Goal: Communication & Community: Answer question/provide support

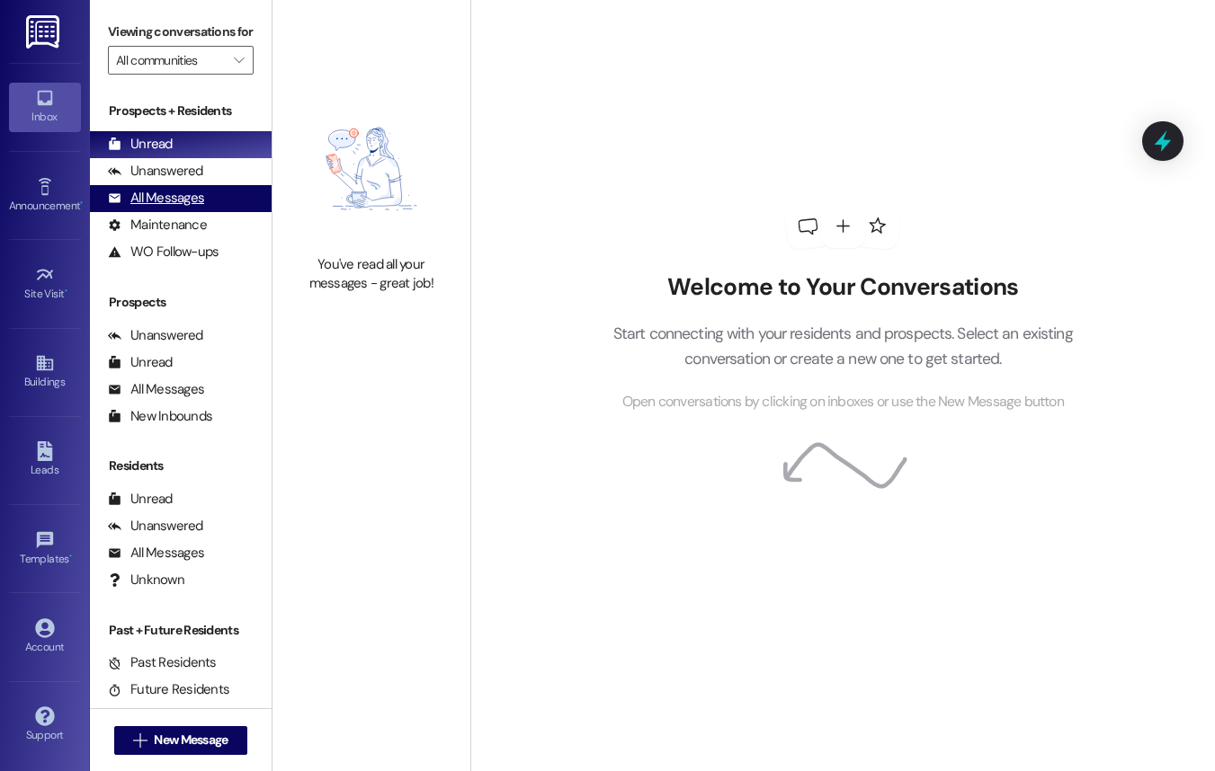
click at [174, 208] on div "All Messages" at bounding box center [156, 198] width 96 height 19
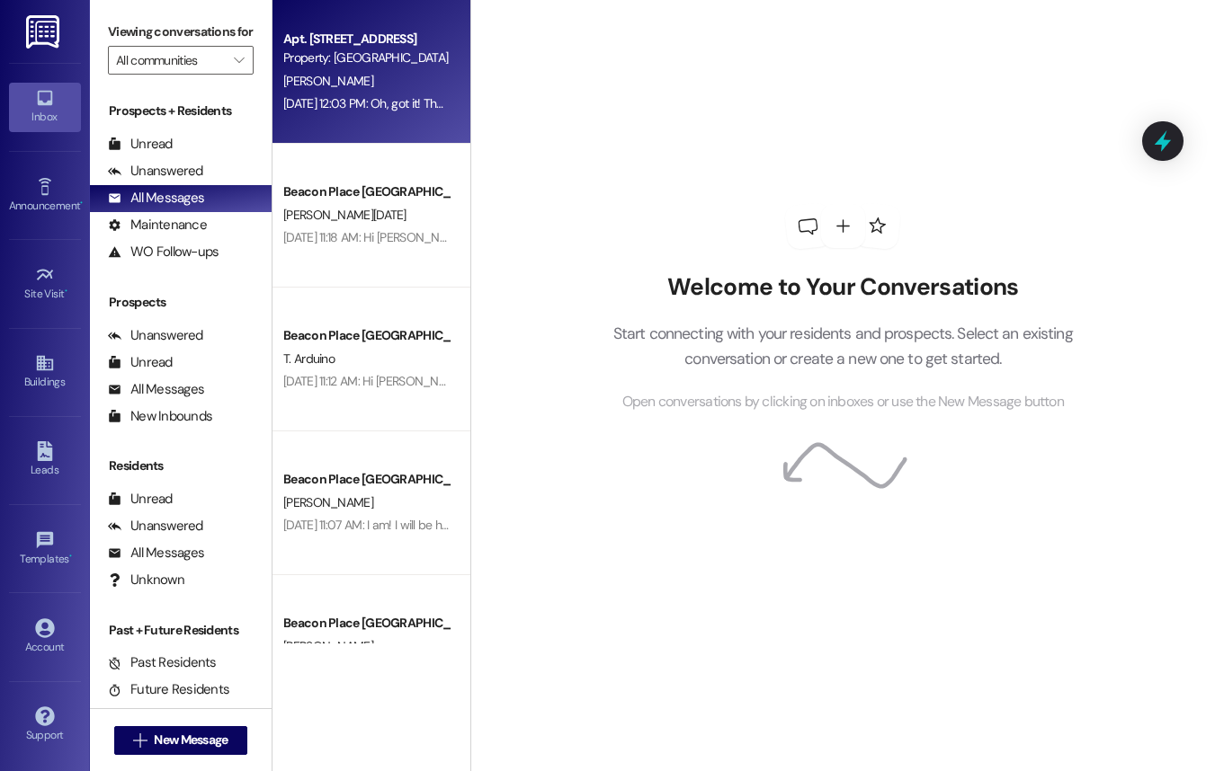
click at [374, 91] on div "[PERSON_NAME]" at bounding box center [366, 81] width 170 height 22
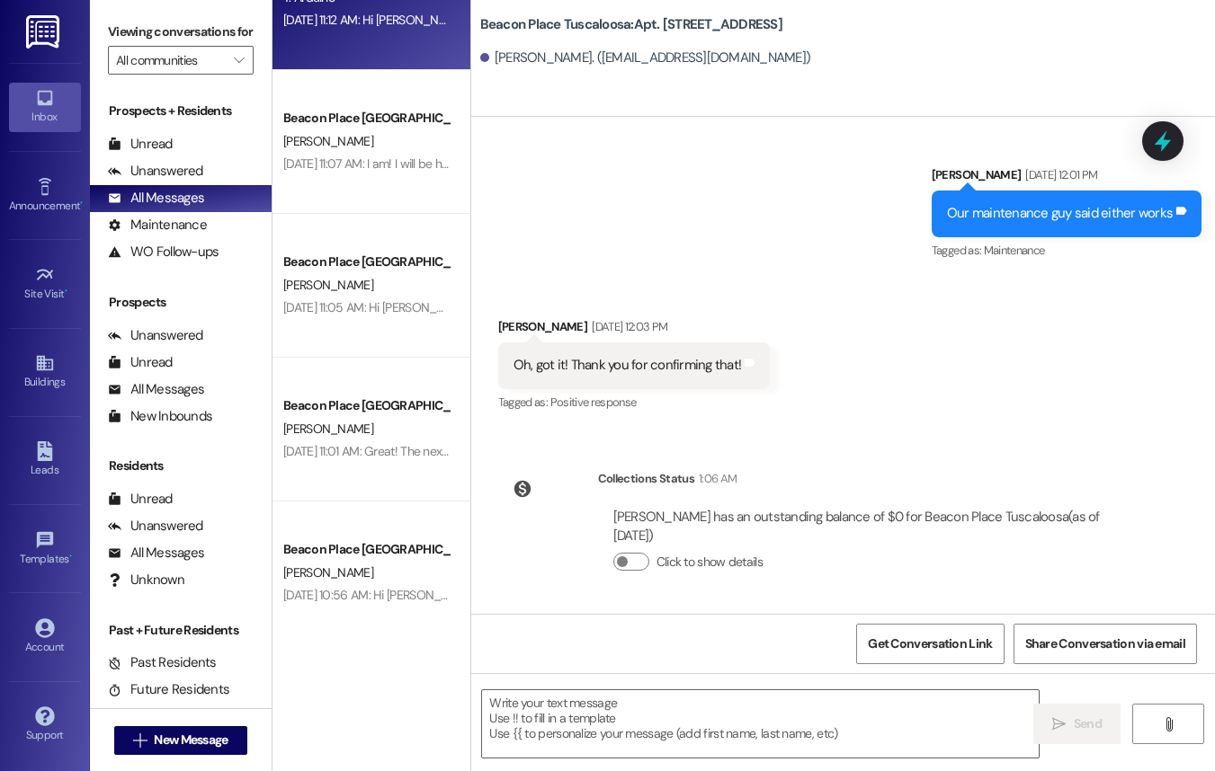
scroll to position [457, 0]
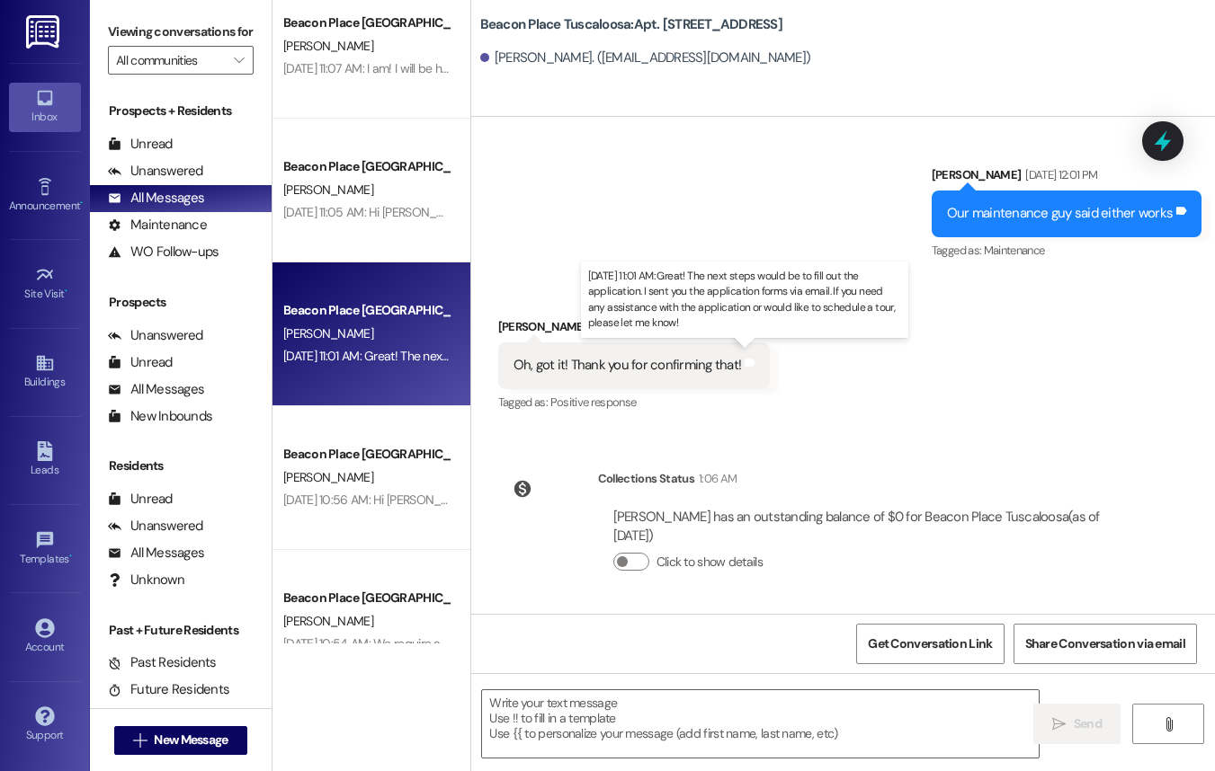
click at [344, 360] on div "[DATE] 11:01 AM: Great! The next steps would be to fill out the application. I …" at bounding box center [839, 356] width 1113 height 16
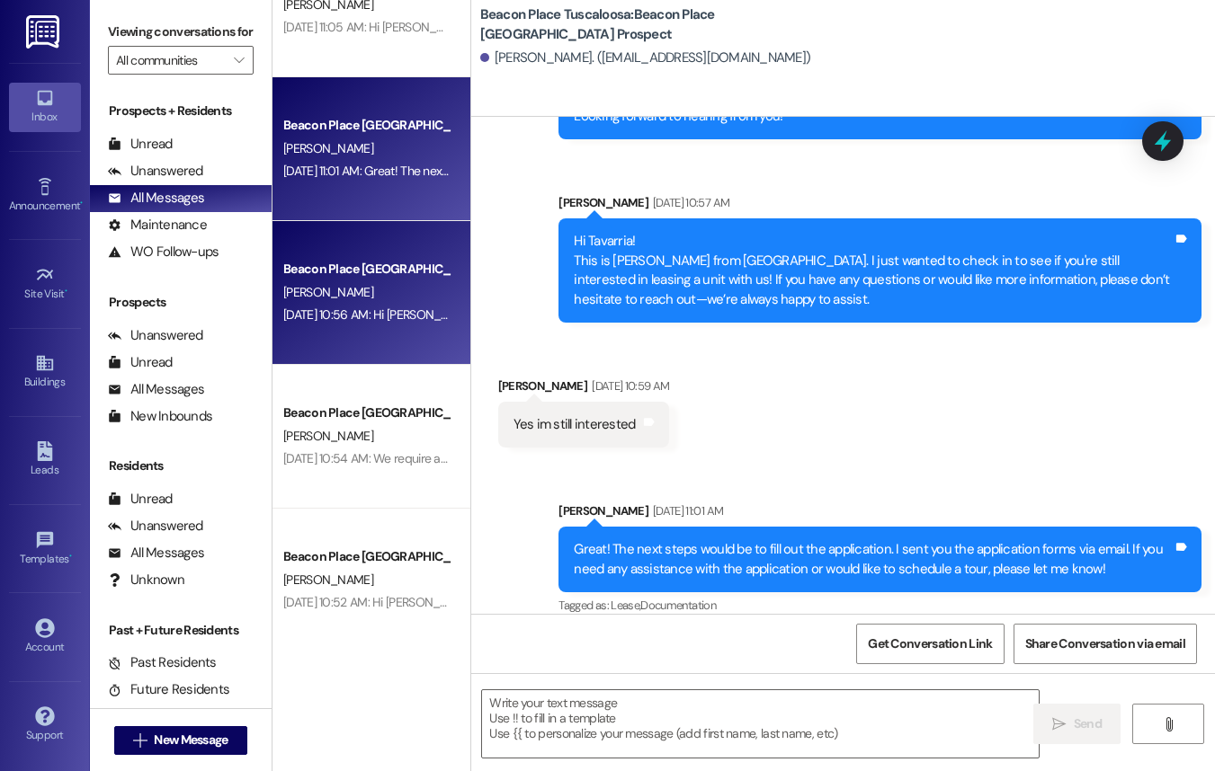
scroll to position [646, 0]
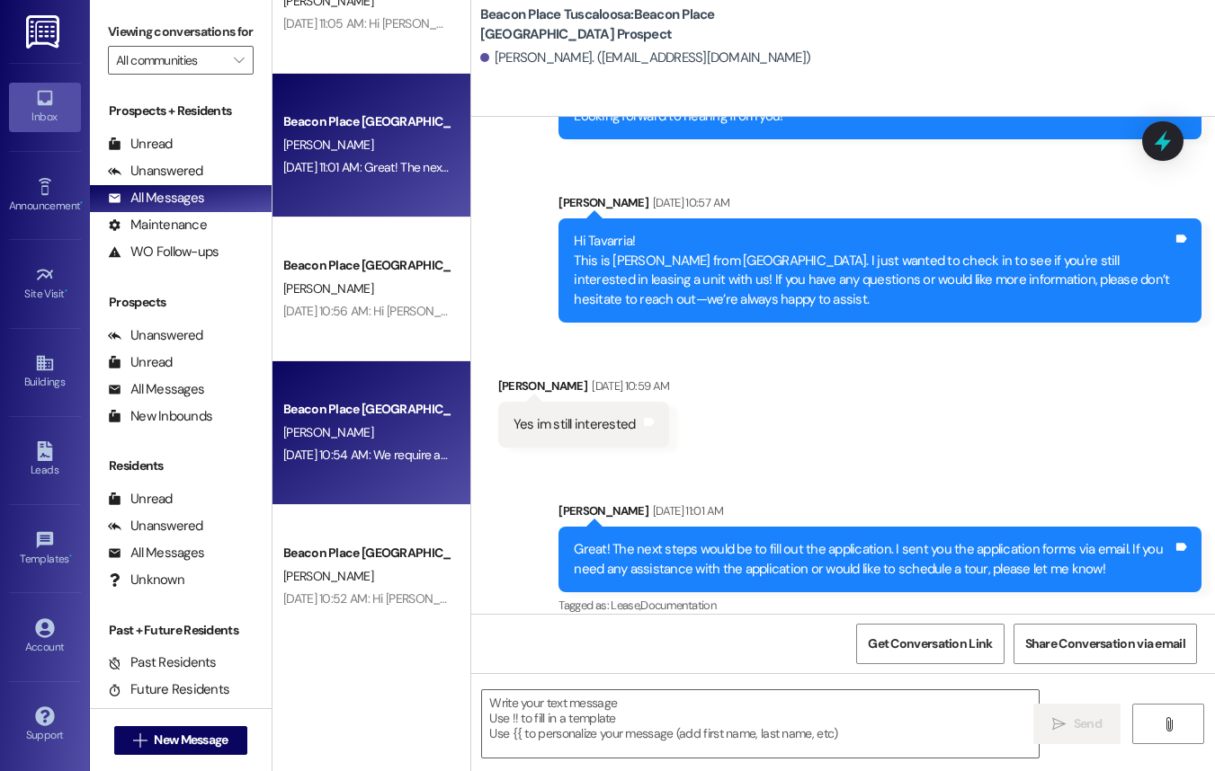
click at [380, 454] on div "[DATE] 10:54 AM: We require a 600 credit score and 3x the income of rent. [DATE…" at bounding box center [477, 455] width 389 height 16
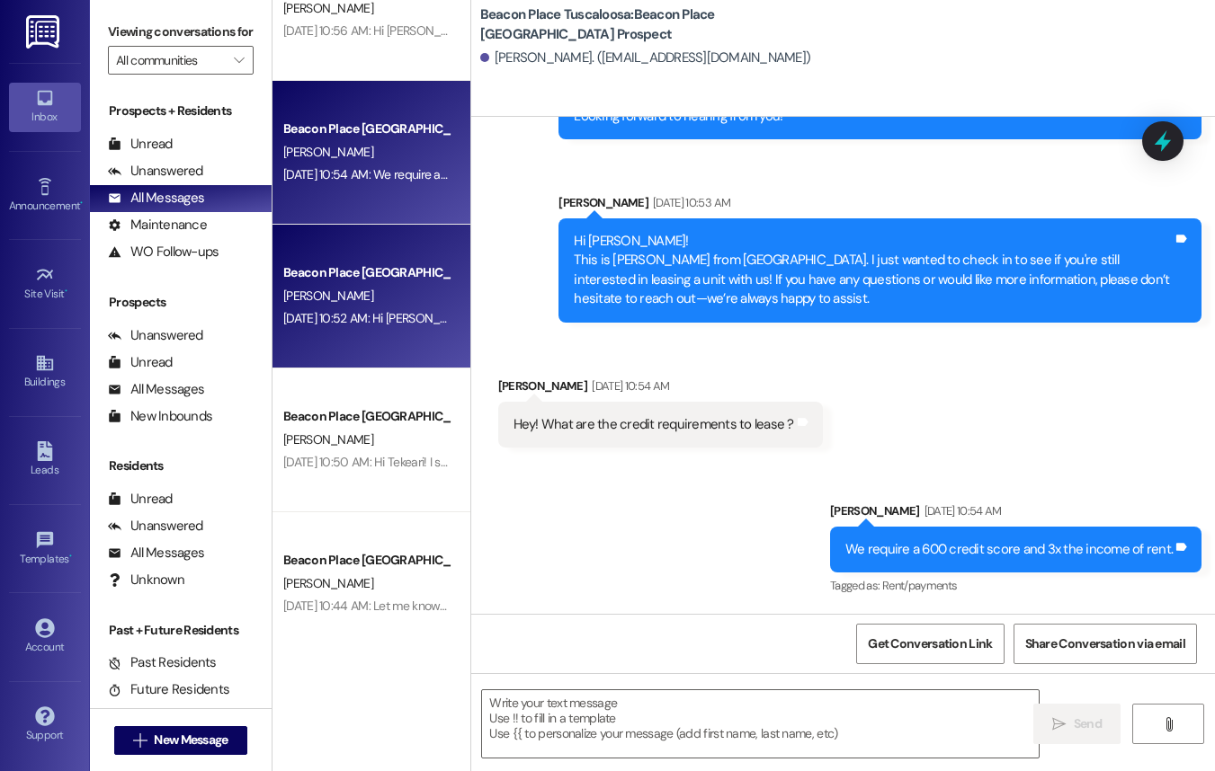
scroll to position [950, 0]
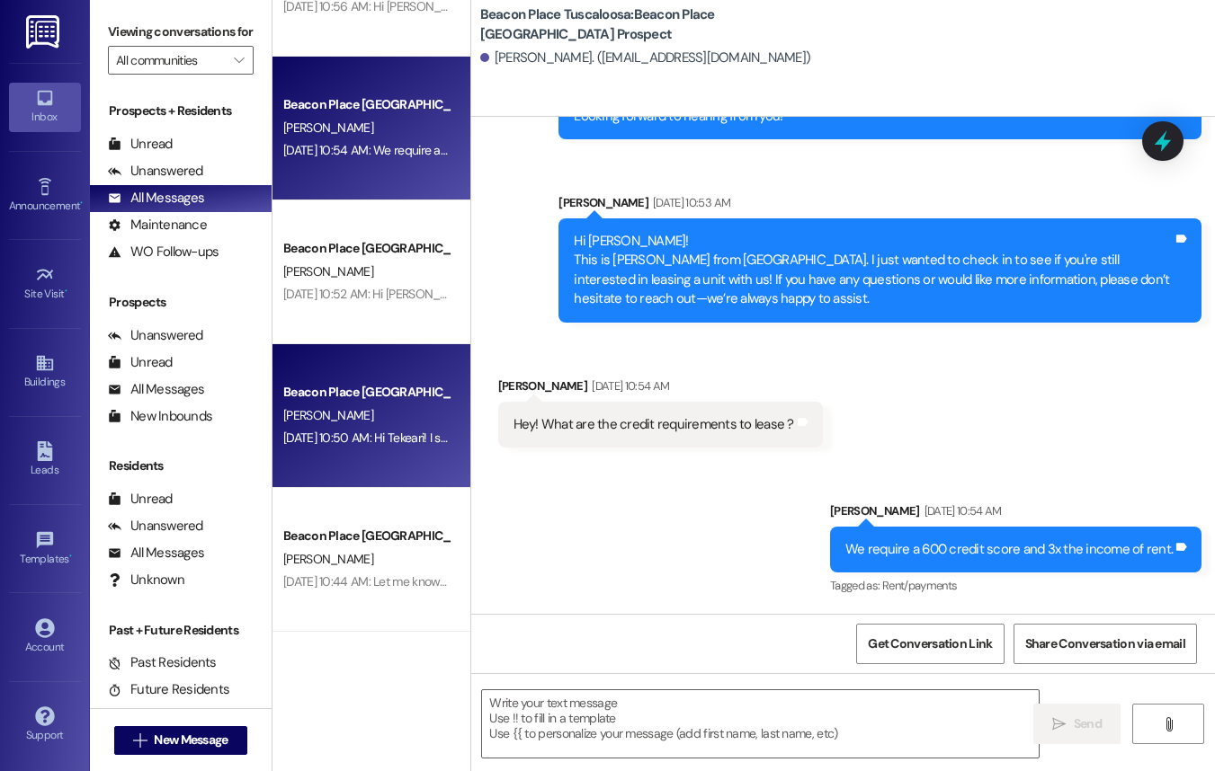
click at [393, 440] on div "[DATE] 10:50 AM: Hi Tekeari! I saw your interest in our community and wanted to…" at bounding box center [1087, 438] width 1608 height 16
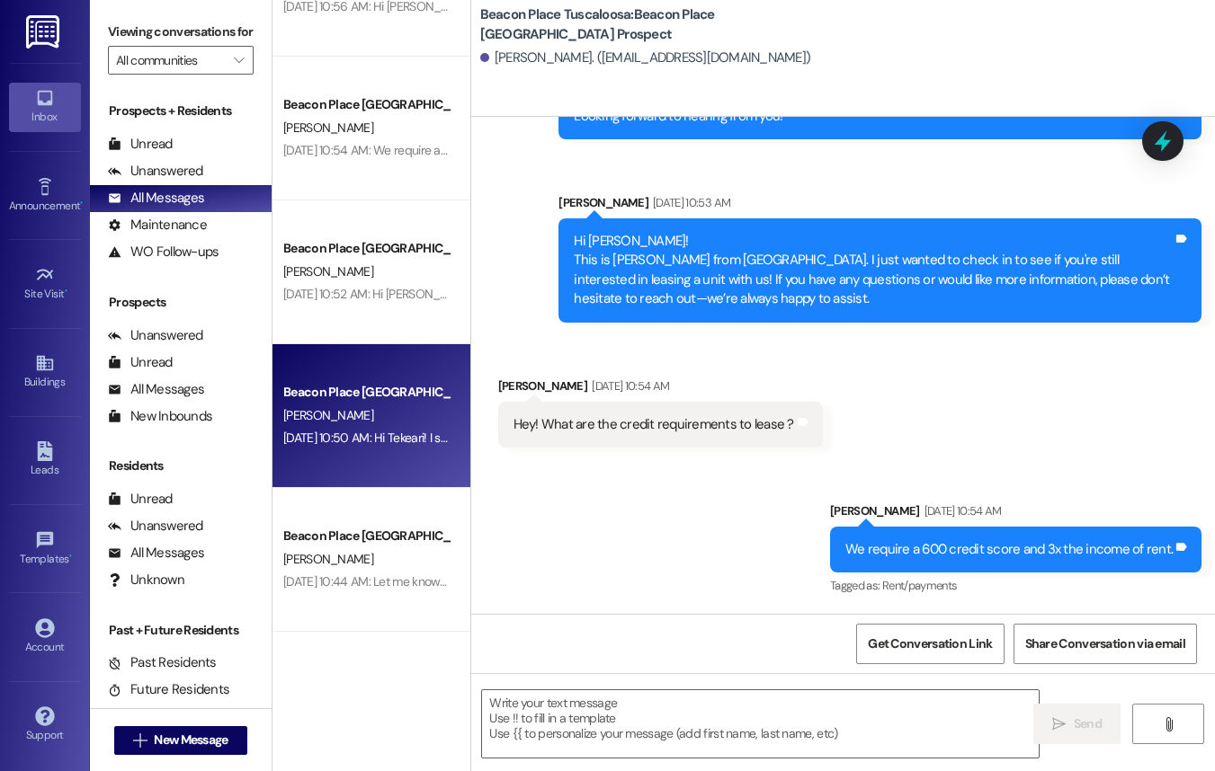
scroll to position [0, 0]
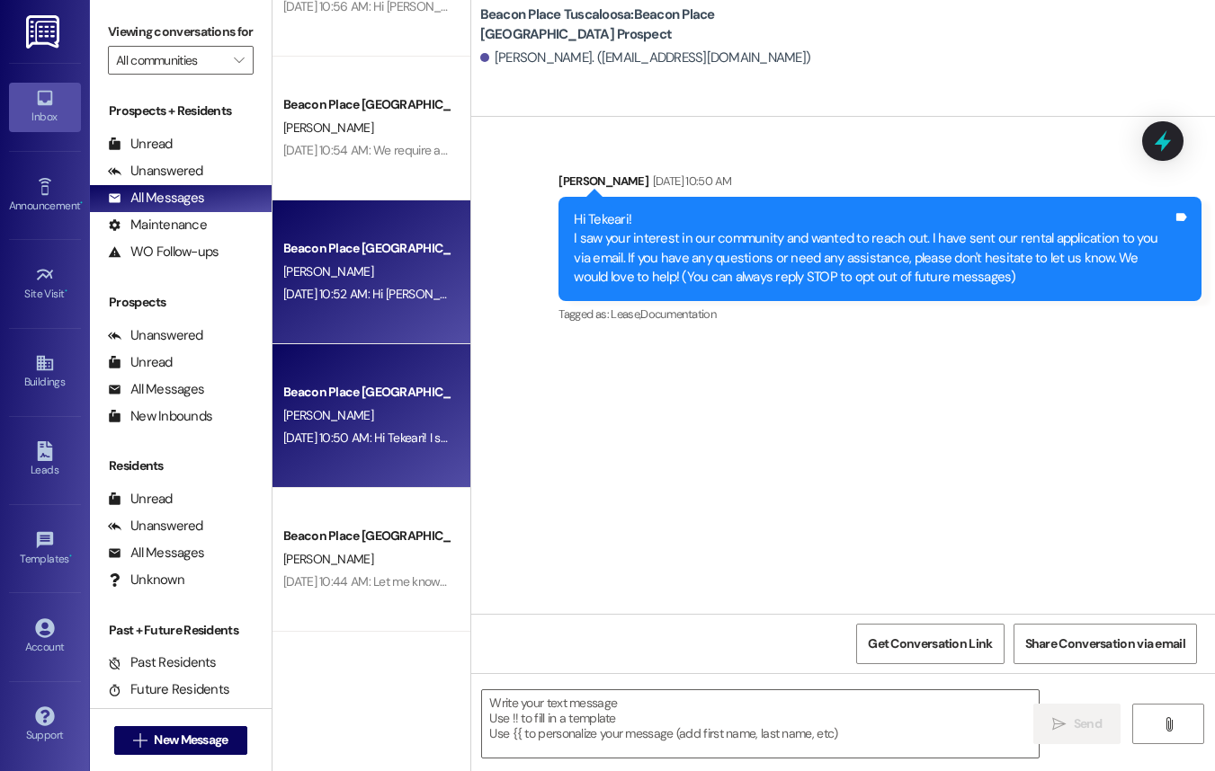
click at [356, 283] on div "[DATE] 10:52 AM: Hi [PERSON_NAME]! This is [PERSON_NAME] from [GEOGRAPHIC_DATA]…" at bounding box center [366, 294] width 170 height 22
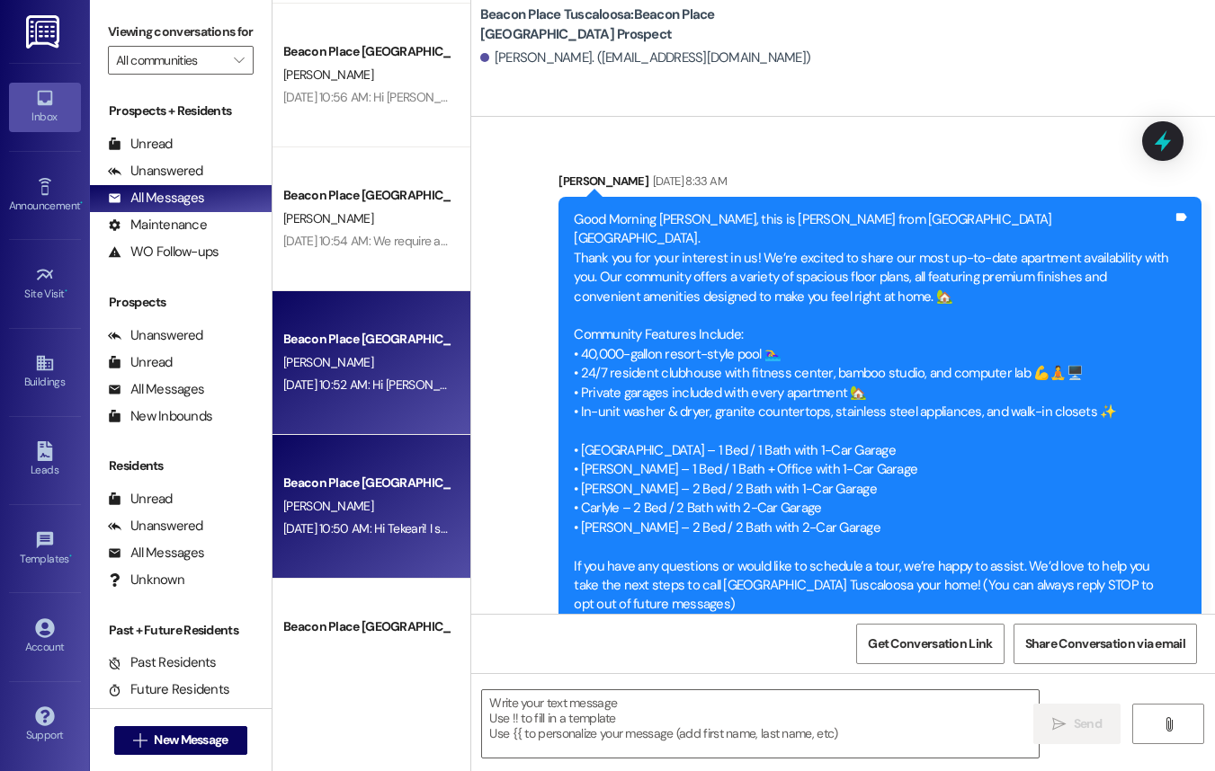
scroll to position [858, 0]
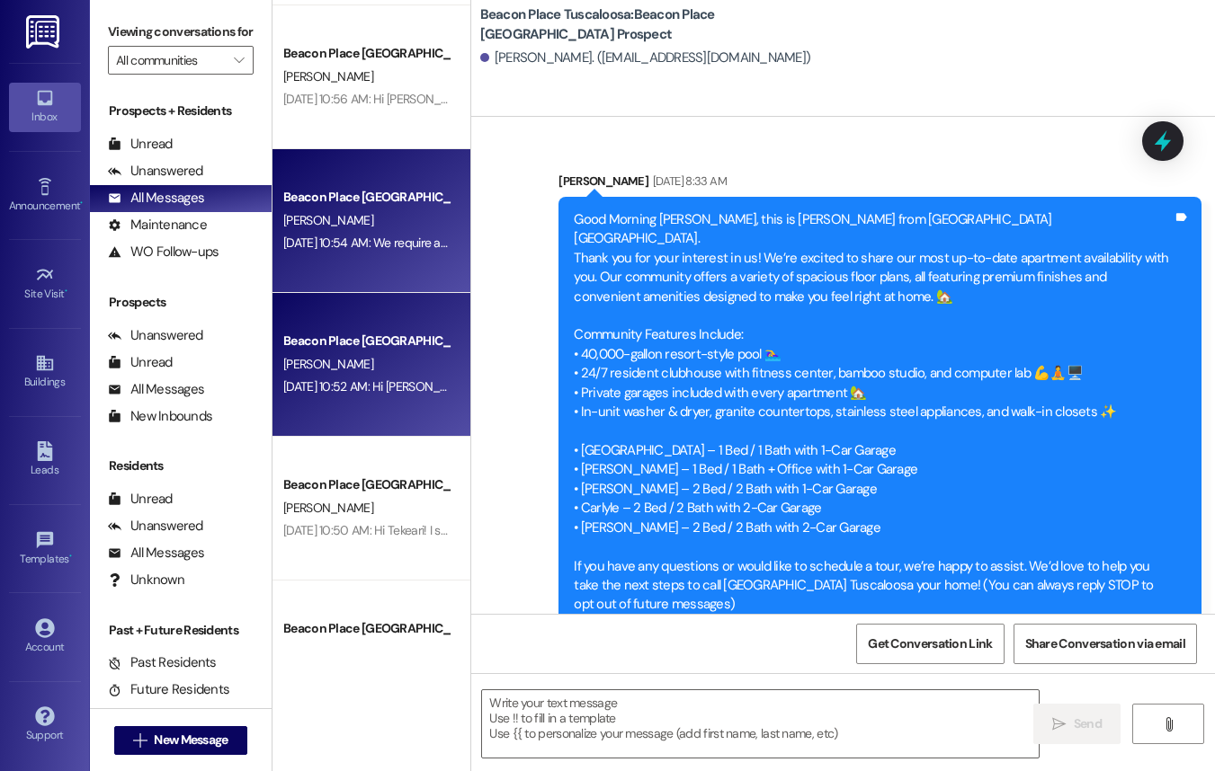
click at [361, 256] on div "Beacon Place Tuscaloosa [GEOGRAPHIC_DATA][PERSON_NAME] [DATE] 10:54 AM: We requ…" at bounding box center [371, 221] width 198 height 144
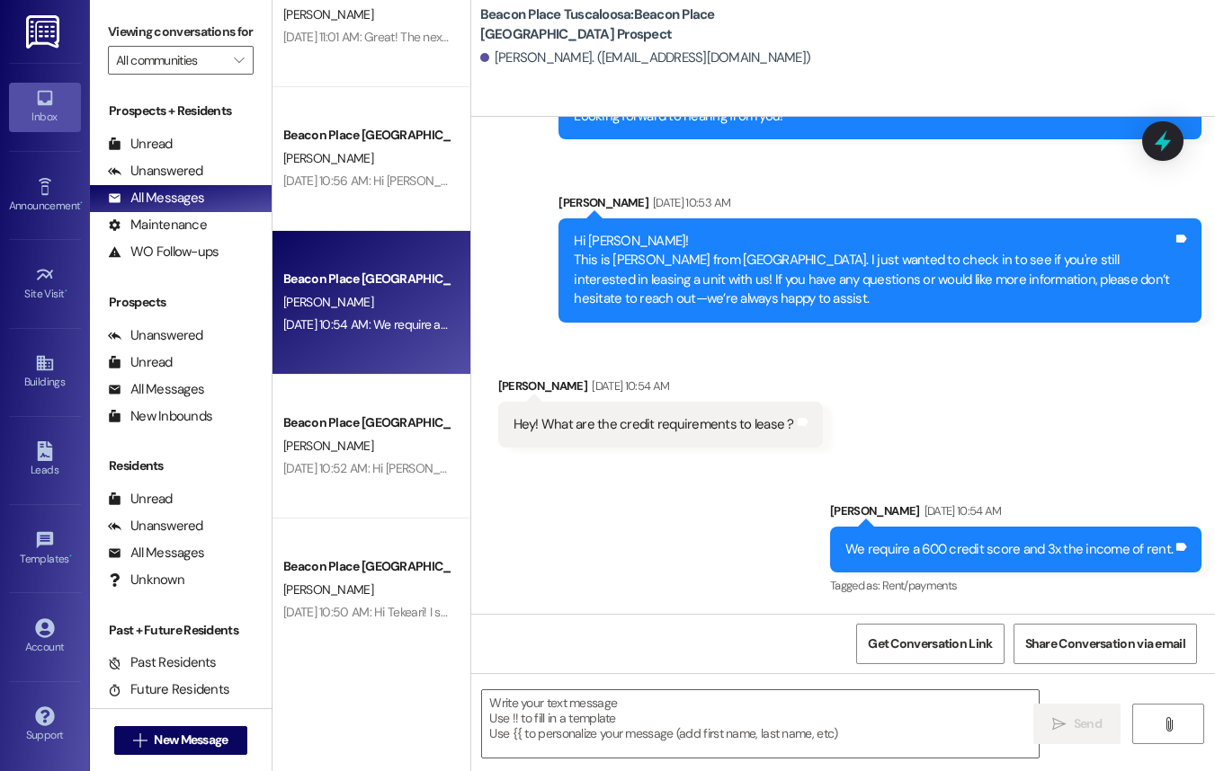
scroll to position [771, 0]
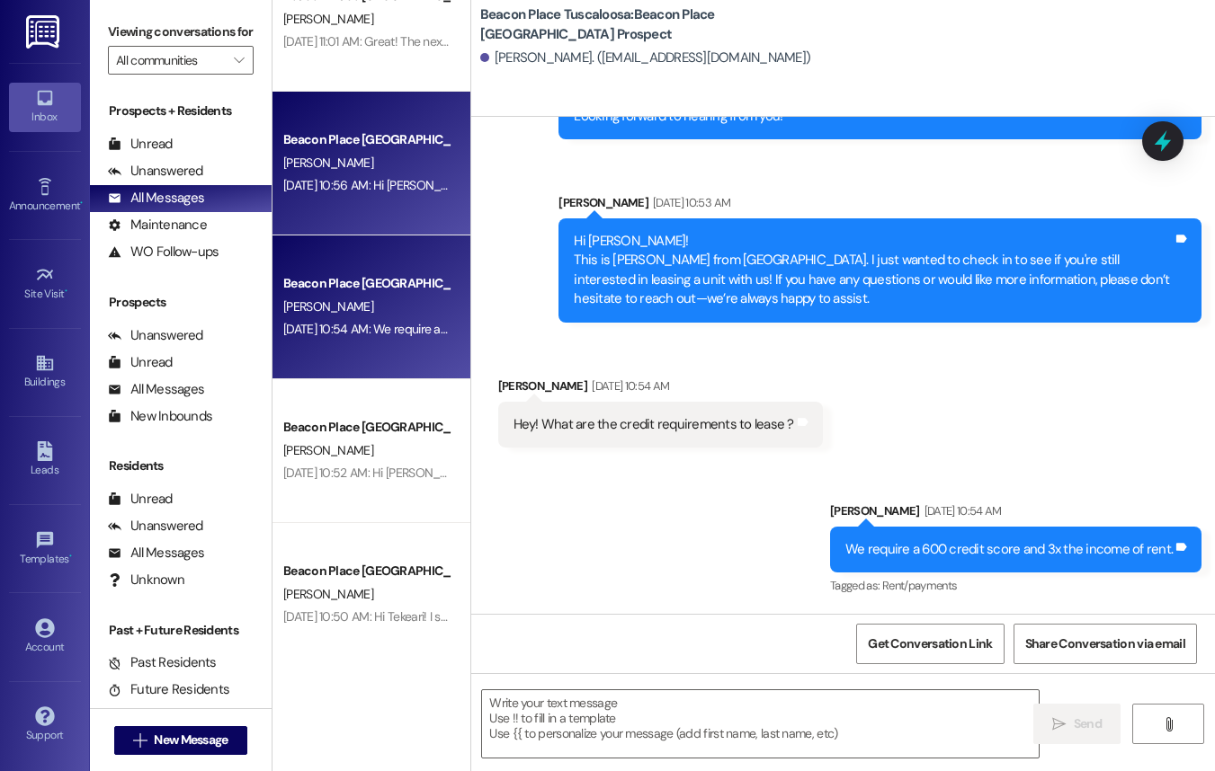
click at [347, 212] on div "Beacon Place Tuscaloosa Prospect [PERSON_NAME] [DATE] 10:56 AM: Hi [PERSON_NAME…" at bounding box center [371, 164] width 198 height 144
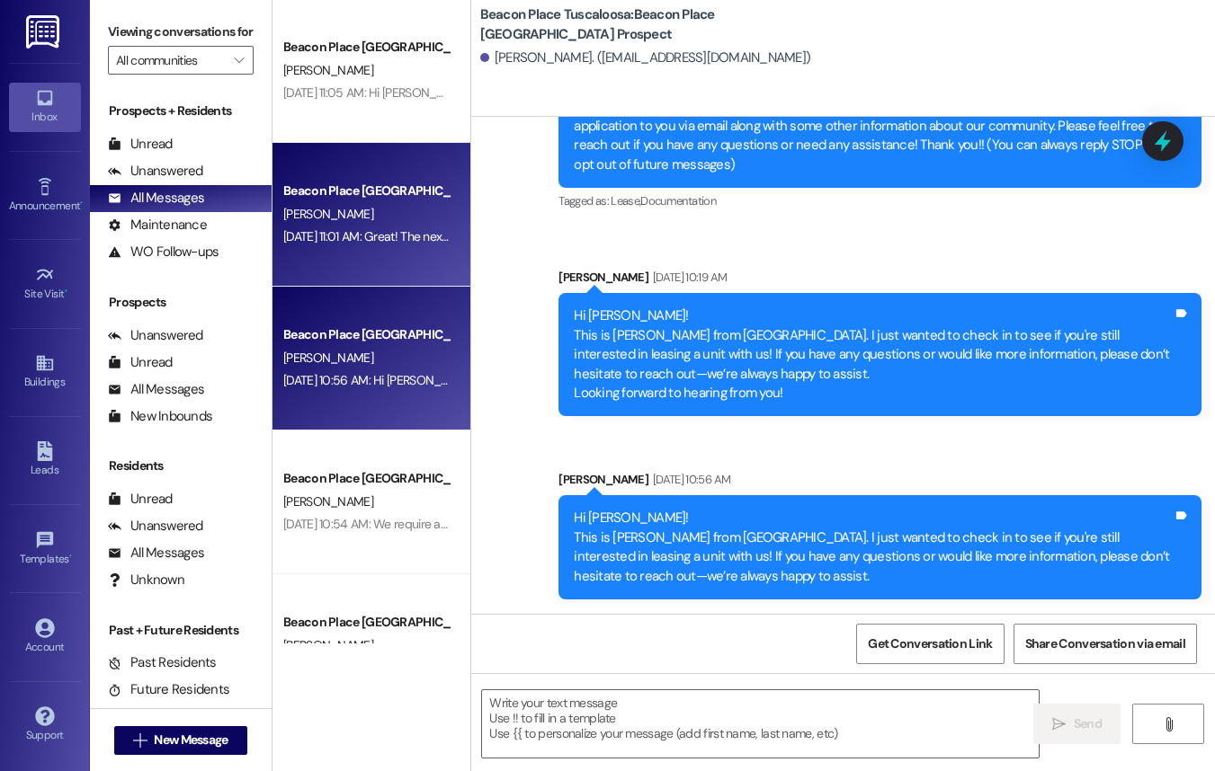
scroll to position [574, 0]
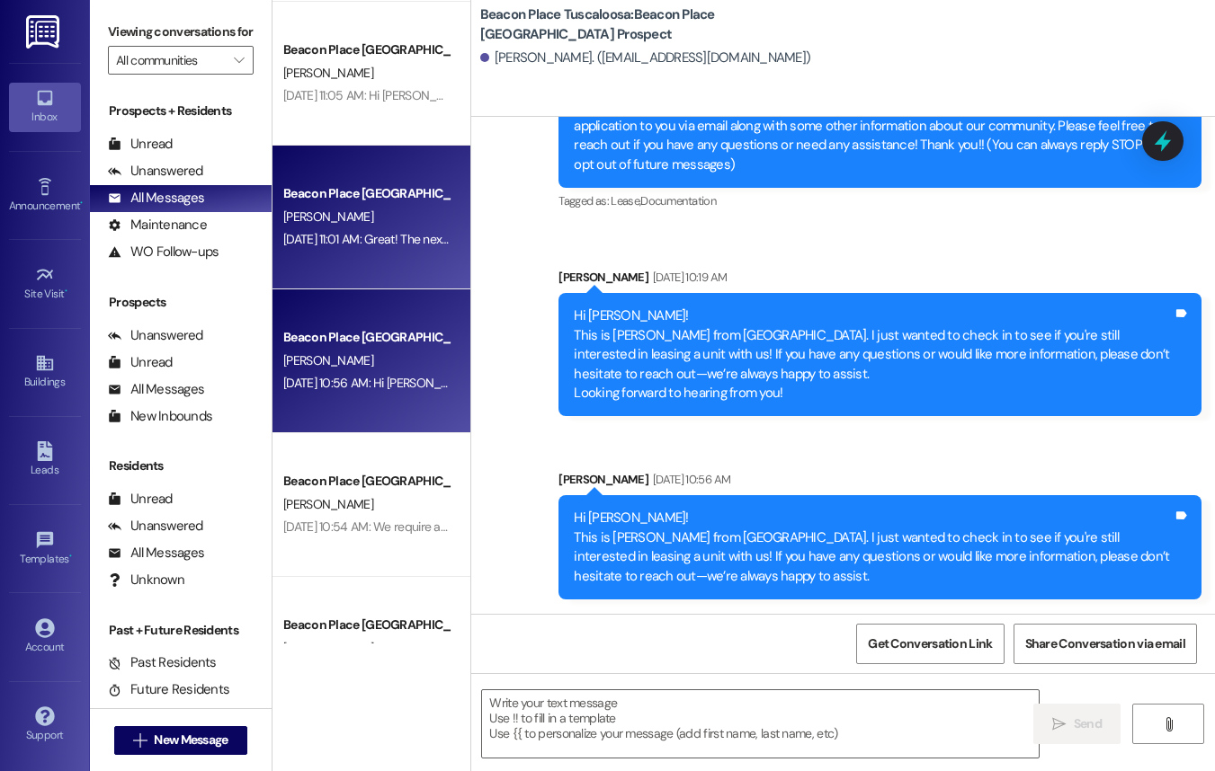
click at [428, 253] on div "Beacon Place [GEOGRAPHIC_DATA] Prospect [PERSON_NAME] [DATE] 11:01 AM: Great! T…" at bounding box center [371, 218] width 198 height 144
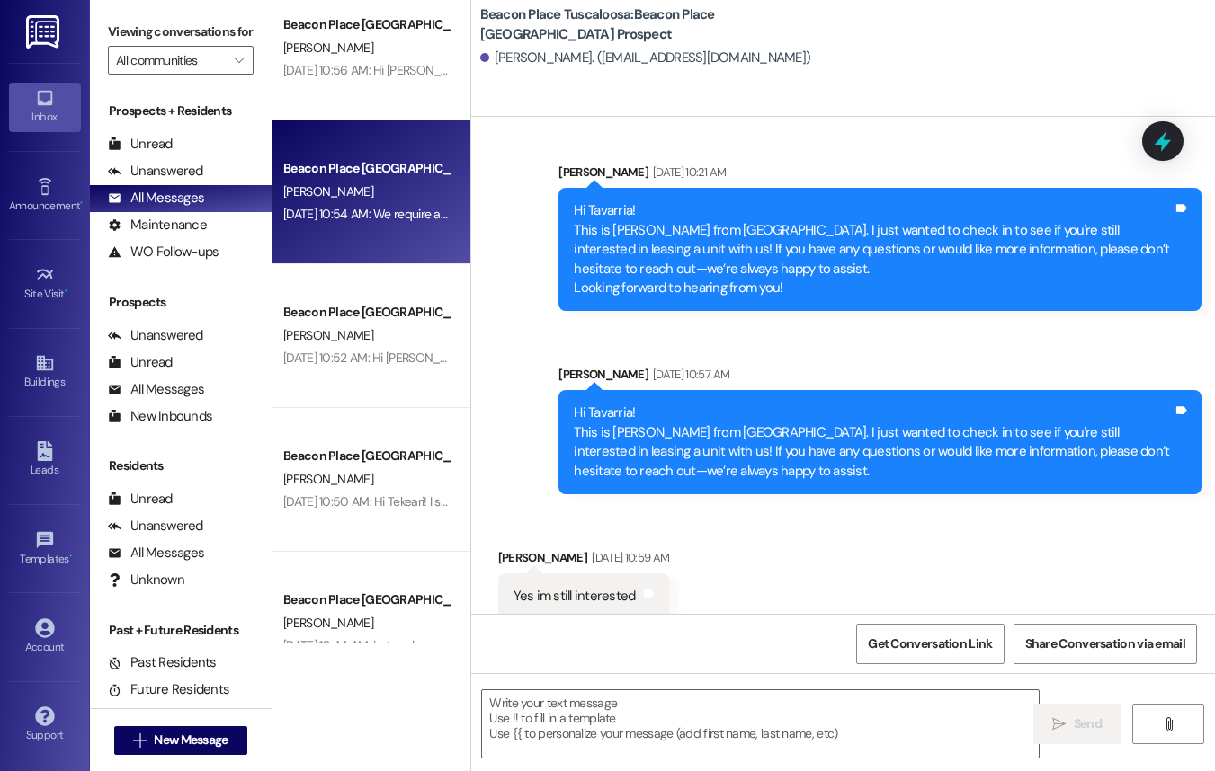
scroll to position [907, 0]
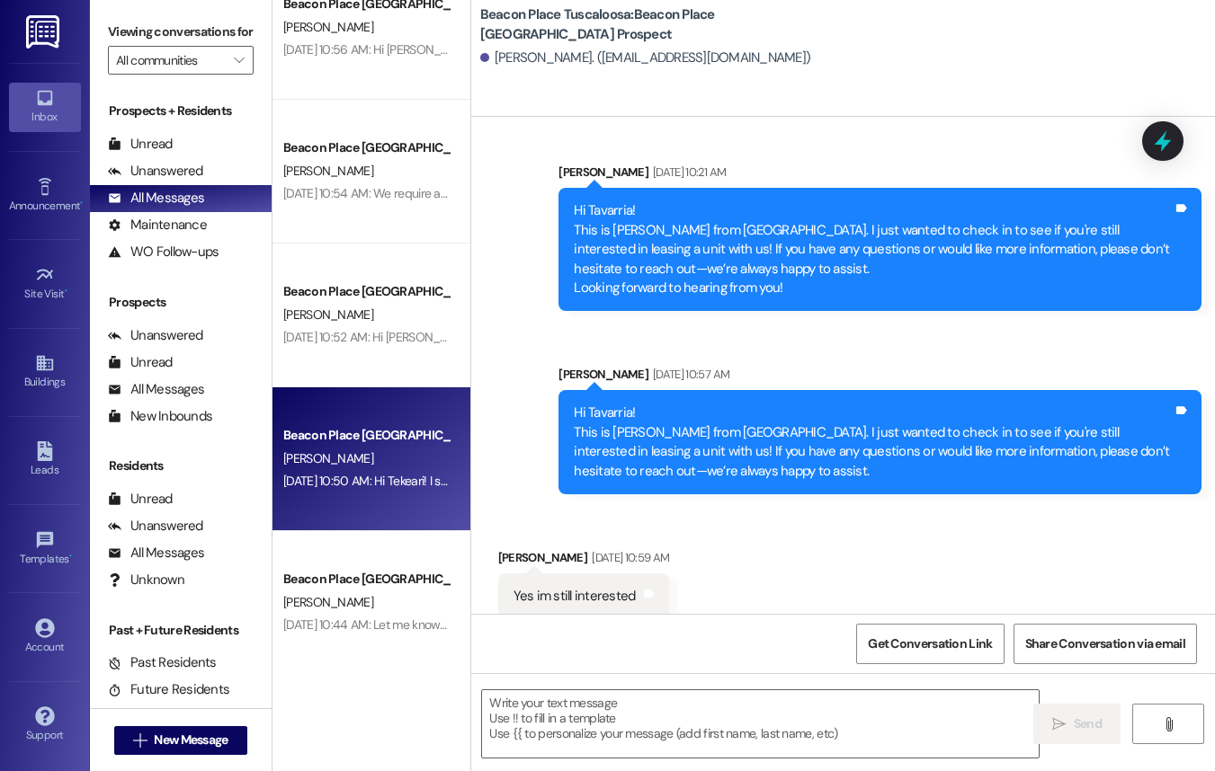
click at [343, 439] on div "Beacon Place [GEOGRAPHIC_DATA] Prospect" at bounding box center [366, 435] width 166 height 19
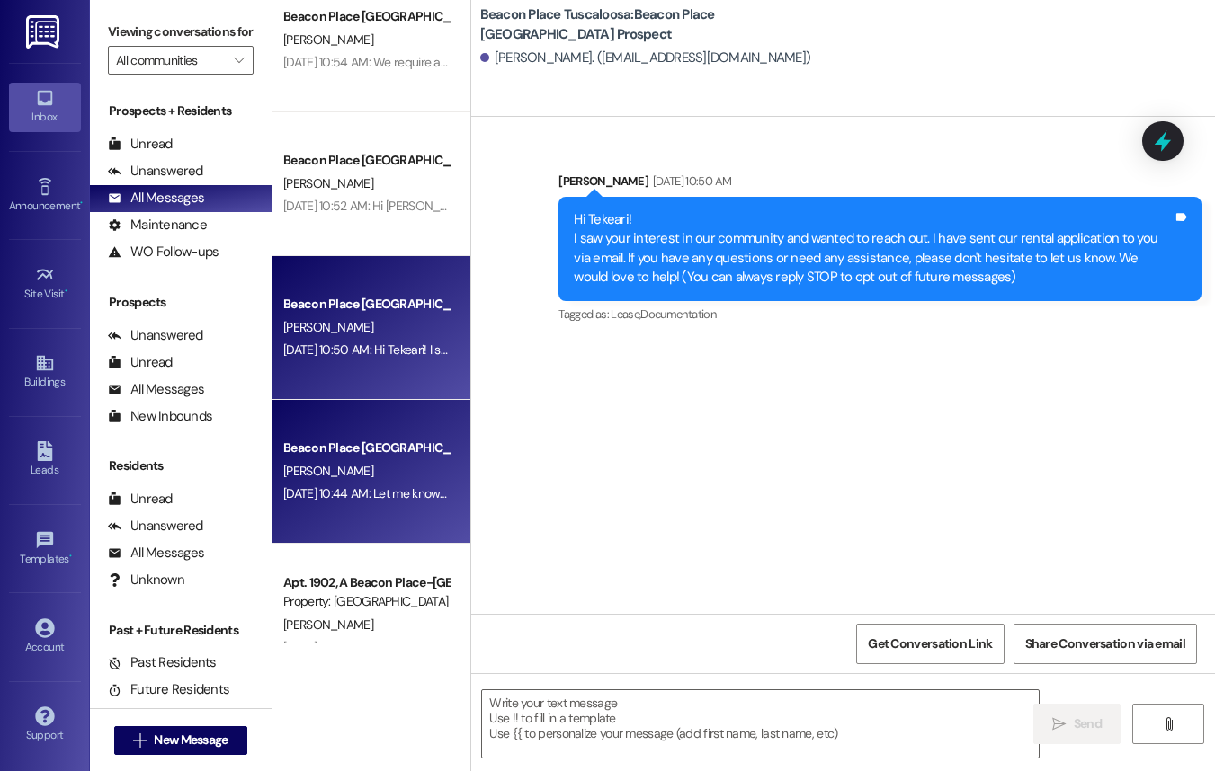
scroll to position [1040, 0]
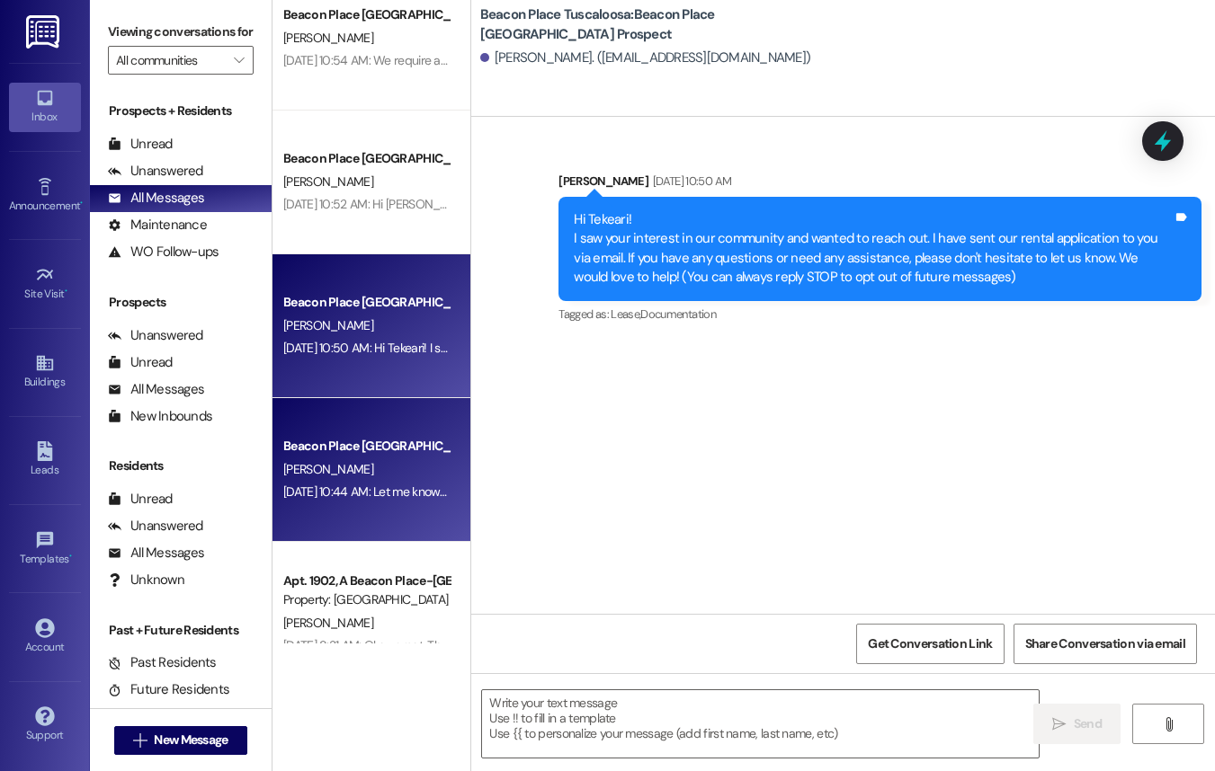
click at [375, 497] on div "[DATE] 10:44 AM: Let me know if you need any assistance with the application pr…" at bounding box center [509, 492] width 452 height 16
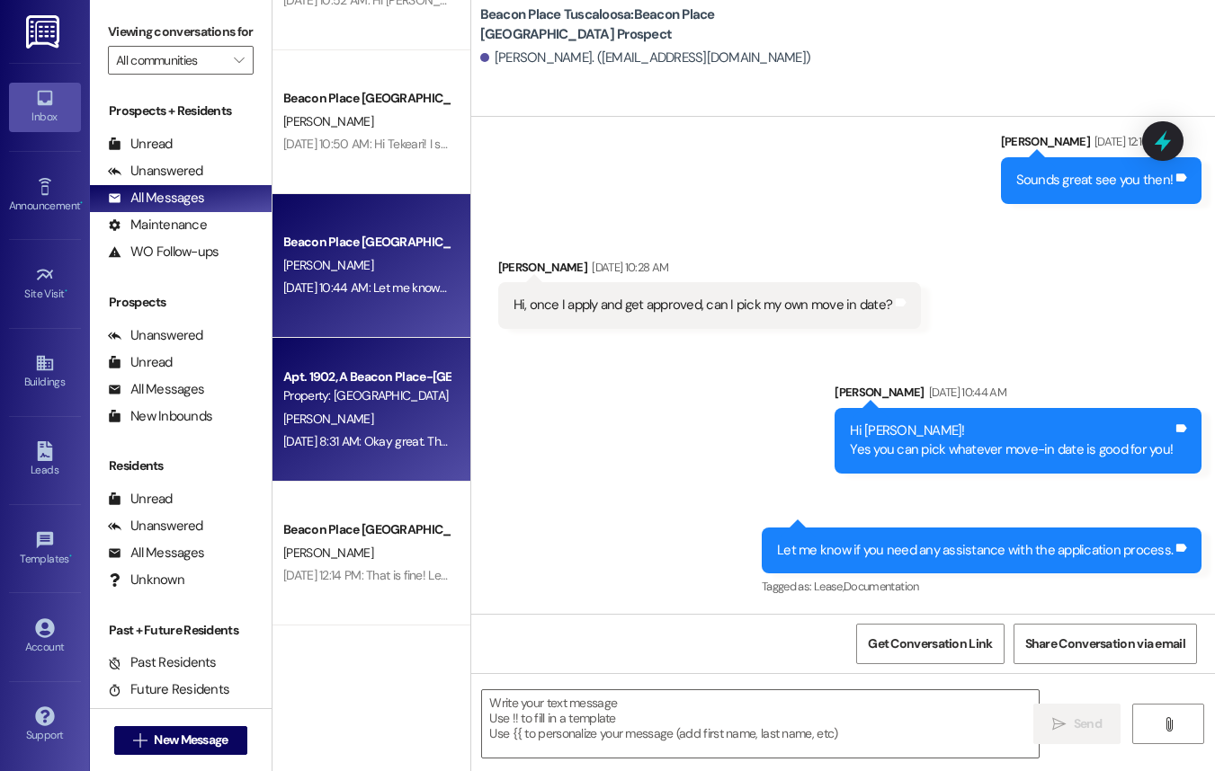
scroll to position [1245, 0]
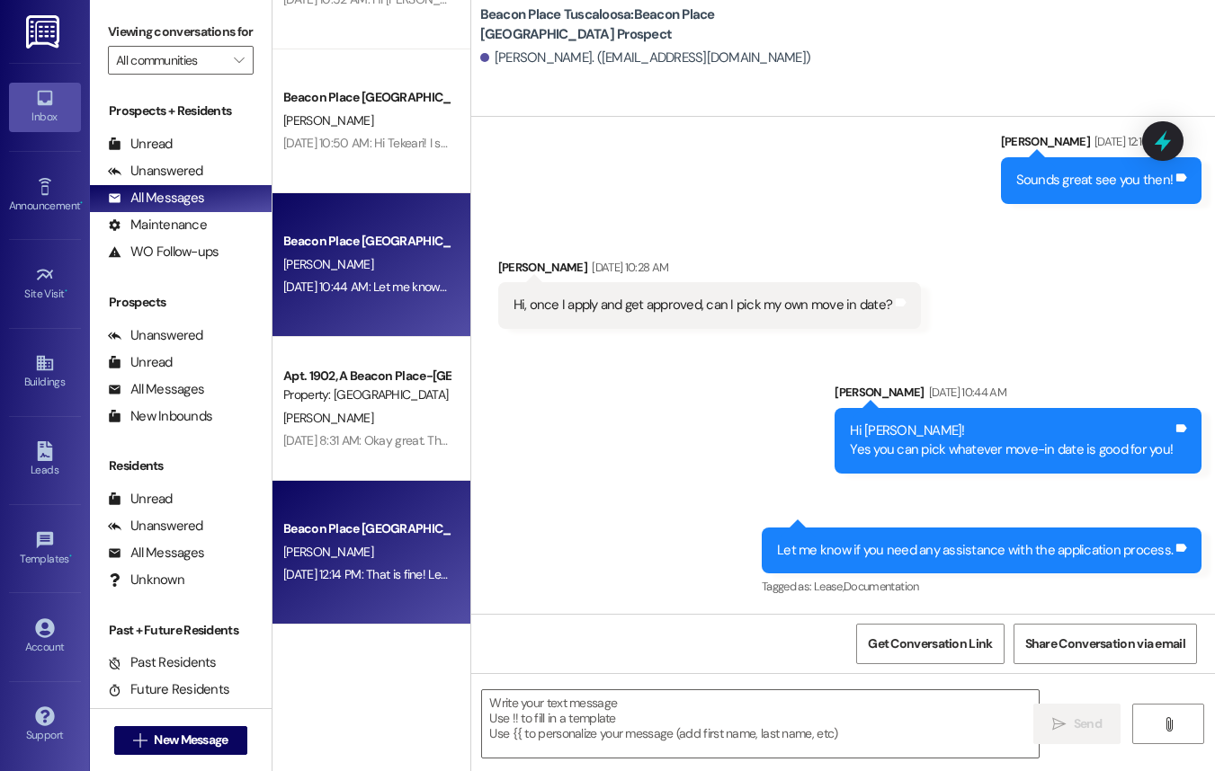
click at [325, 554] on span "[PERSON_NAME]" at bounding box center [328, 552] width 90 height 16
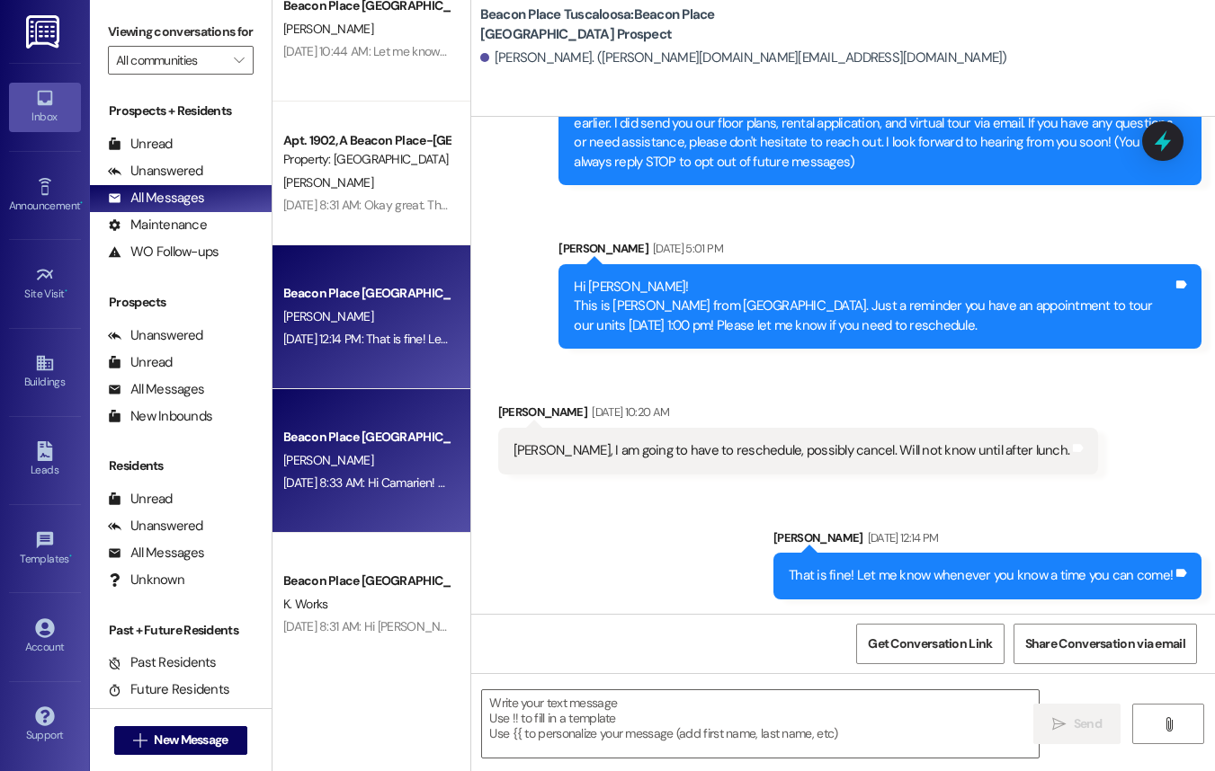
scroll to position [1487, 0]
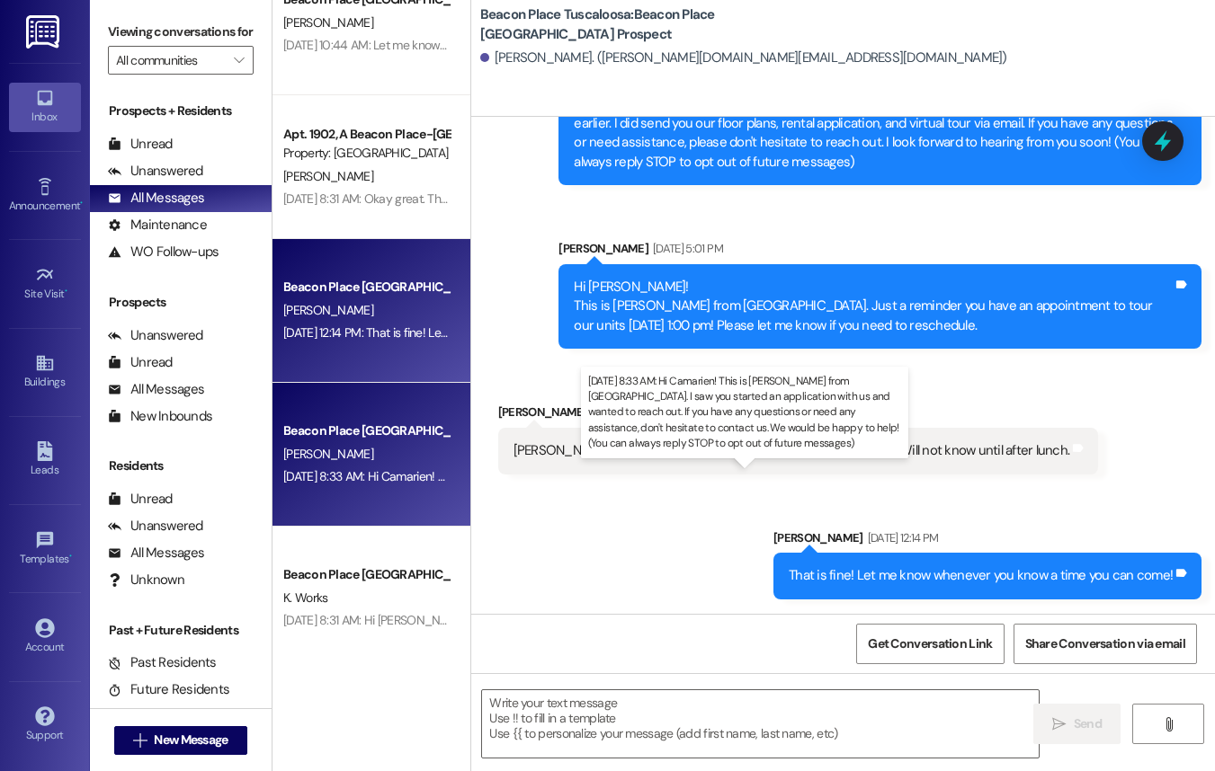
click at [339, 477] on div "[DATE] 8:33 AM: Hi Camarien! This is [PERSON_NAME] from [GEOGRAPHIC_DATA]. I sa…" at bounding box center [1103, 476] width 1641 height 16
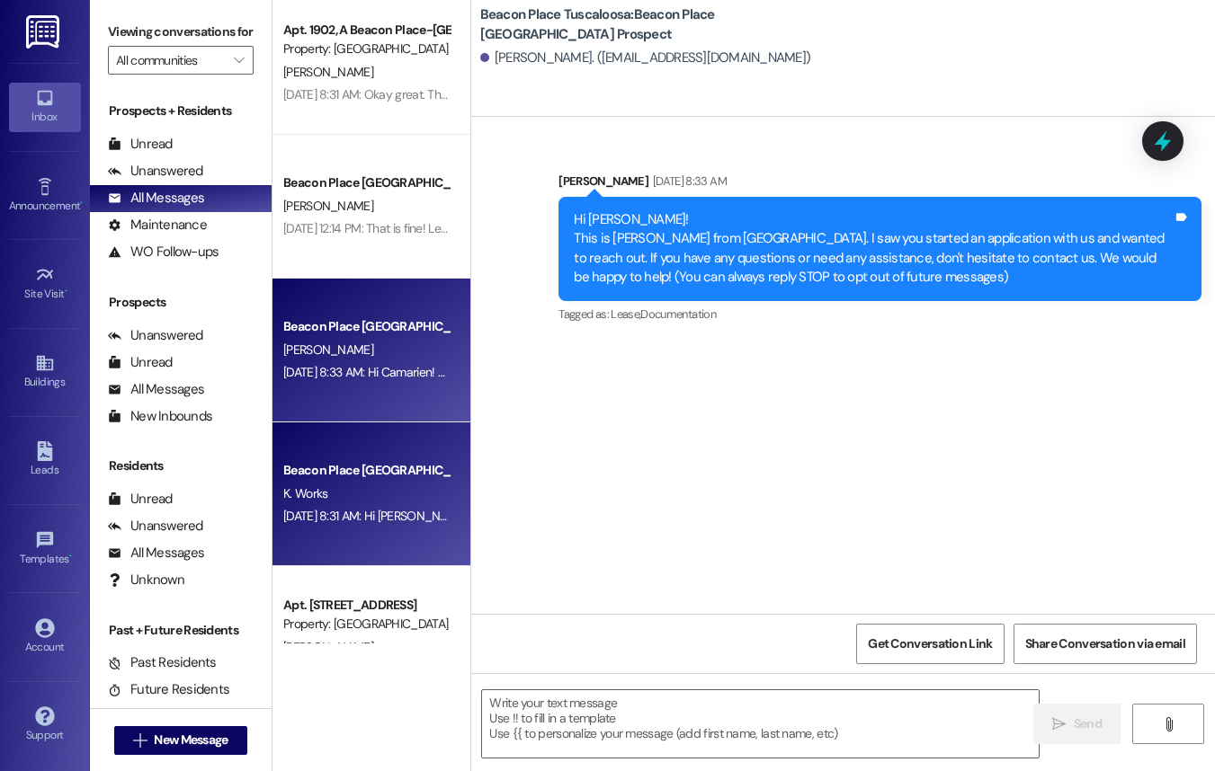
scroll to position [1597, 0]
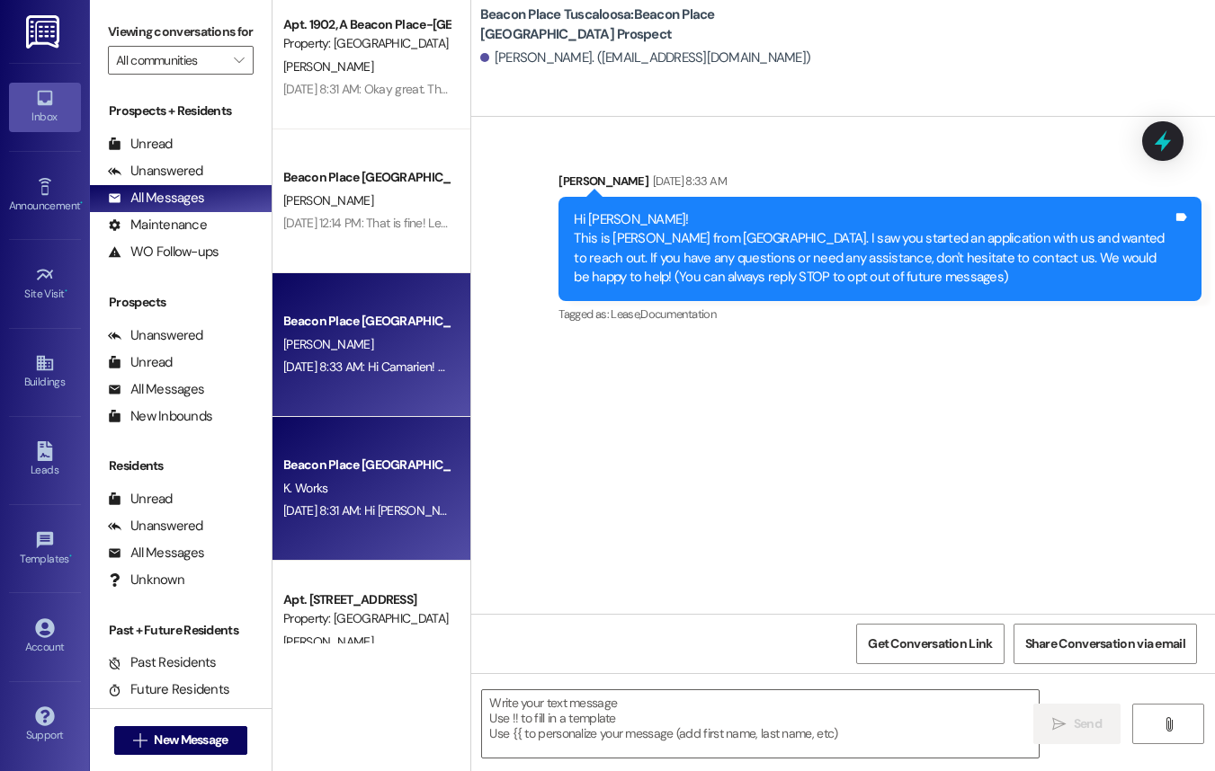
click at [356, 506] on div "[DATE] 8:31 AM: Hi [PERSON_NAME]! This is [PERSON_NAME] from [GEOGRAPHIC_DATA].…" at bounding box center [1125, 511] width 1685 height 16
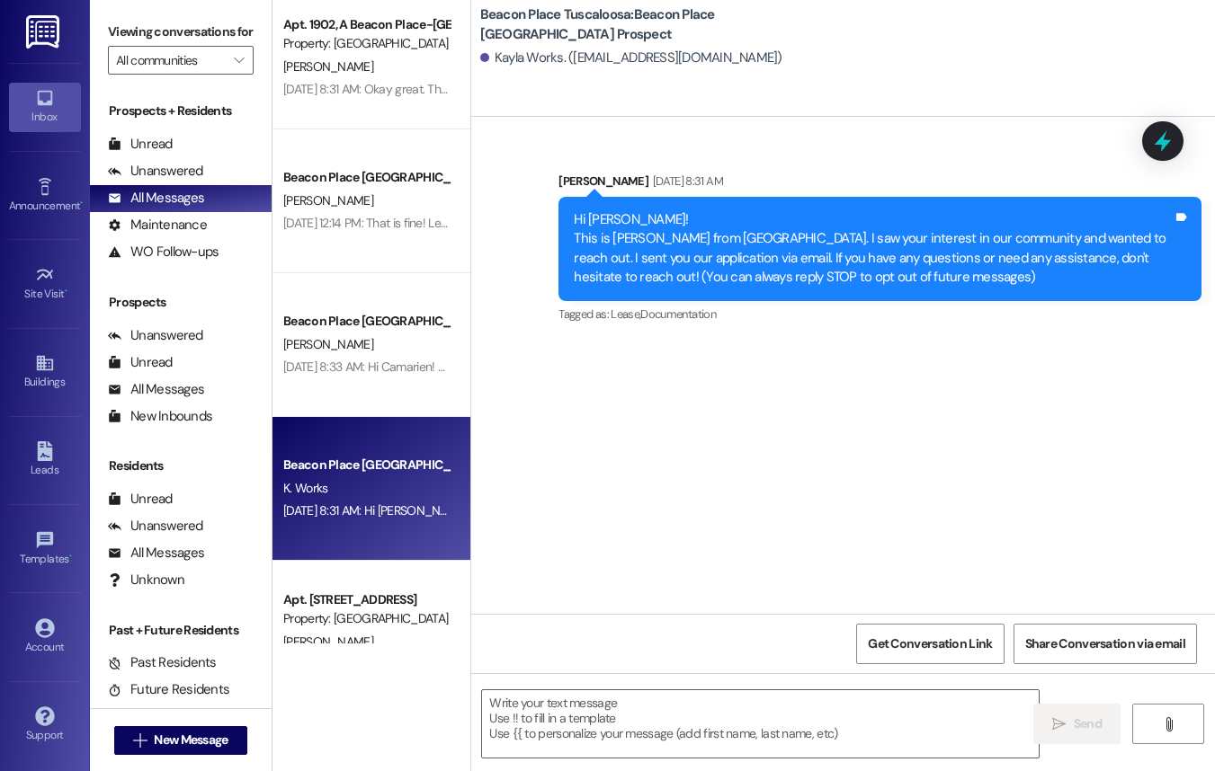
drag, startPoint x: 572, startPoint y: 218, endPoint x: 1086, endPoint y: 274, distance: 517.3
click at [1086, 274] on div "Hi [PERSON_NAME]! This is [PERSON_NAME] from [GEOGRAPHIC_DATA]. I saw your inte…" at bounding box center [873, 248] width 599 height 77
copy div "Hi [PERSON_NAME]! This is [PERSON_NAME] from [GEOGRAPHIC_DATA]. I saw your inte…"
click at [36, 489] on div "Leads Go to Leads" at bounding box center [45, 460] width 72 height 88
click at [45, 464] on div "Leads" at bounding box center [45, 470] width 90 height 18
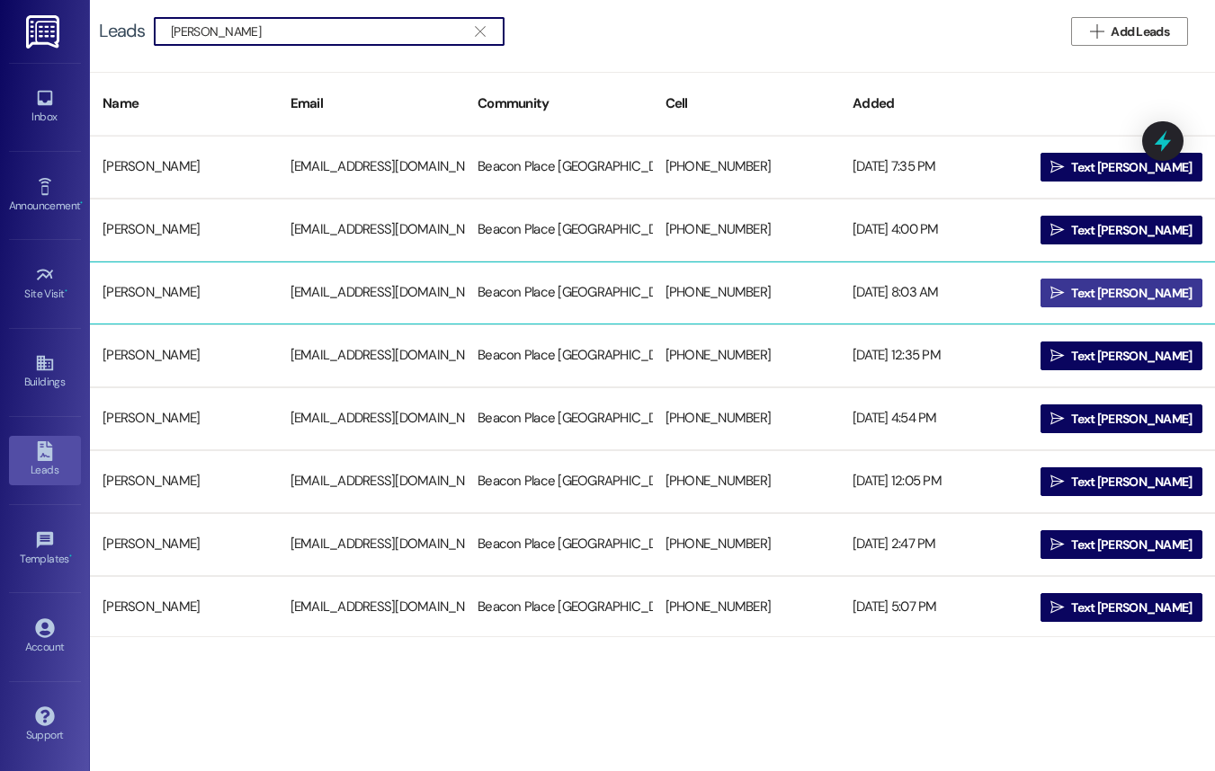
type input "[PERSON_NAME]"
click at [1100, 291] on span "Text [PERSON_NAME]" at bounding box center [1131, 293] width 120 height 19
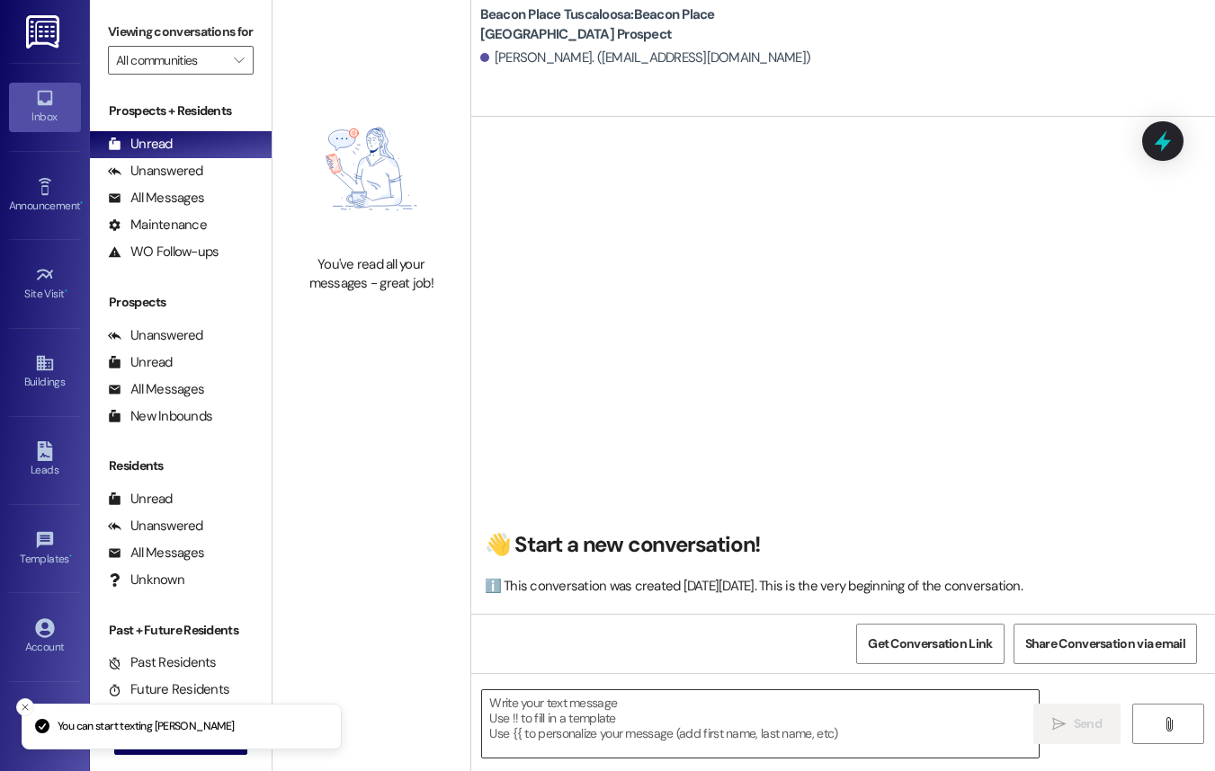
click at [593, 723] on textarea at bounding box center [760, 724] width 557 height 67
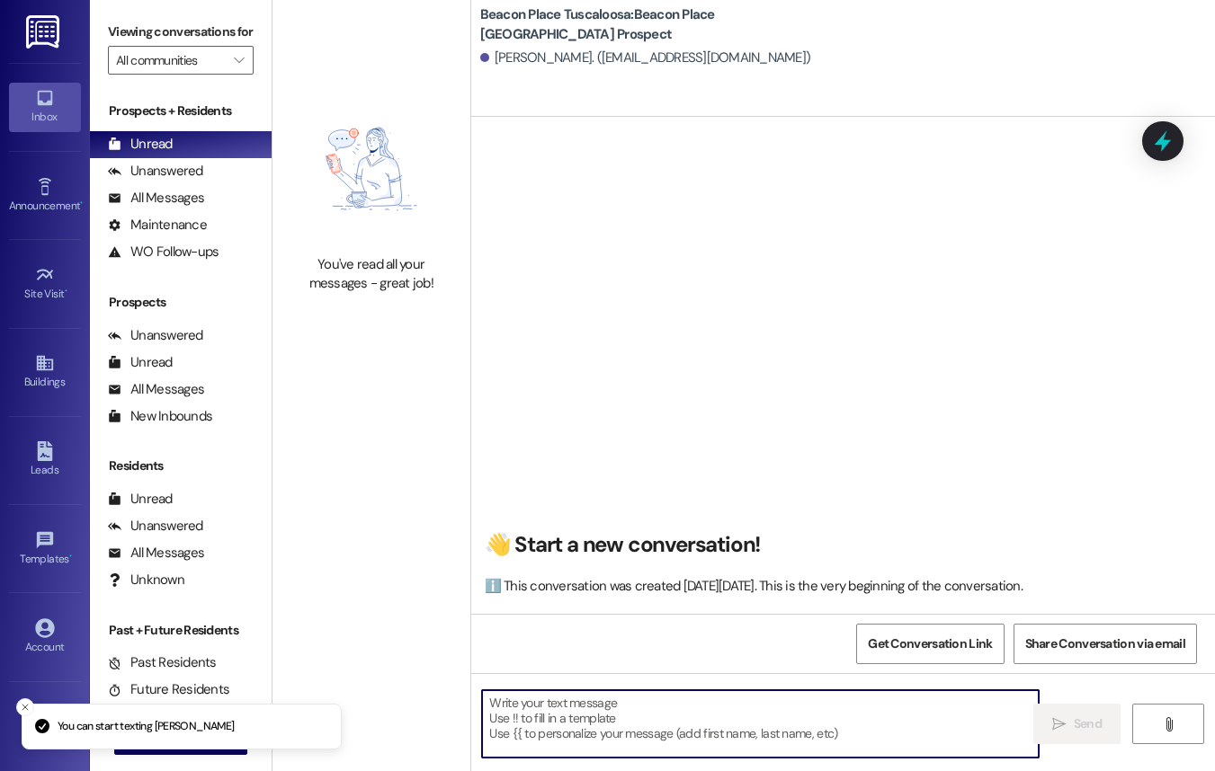
paste textarea "Hi [PERSON_NAME]! This is [PERSON_NAME] from [GEOGRAPHIC_DATA]. I saw your inte…"
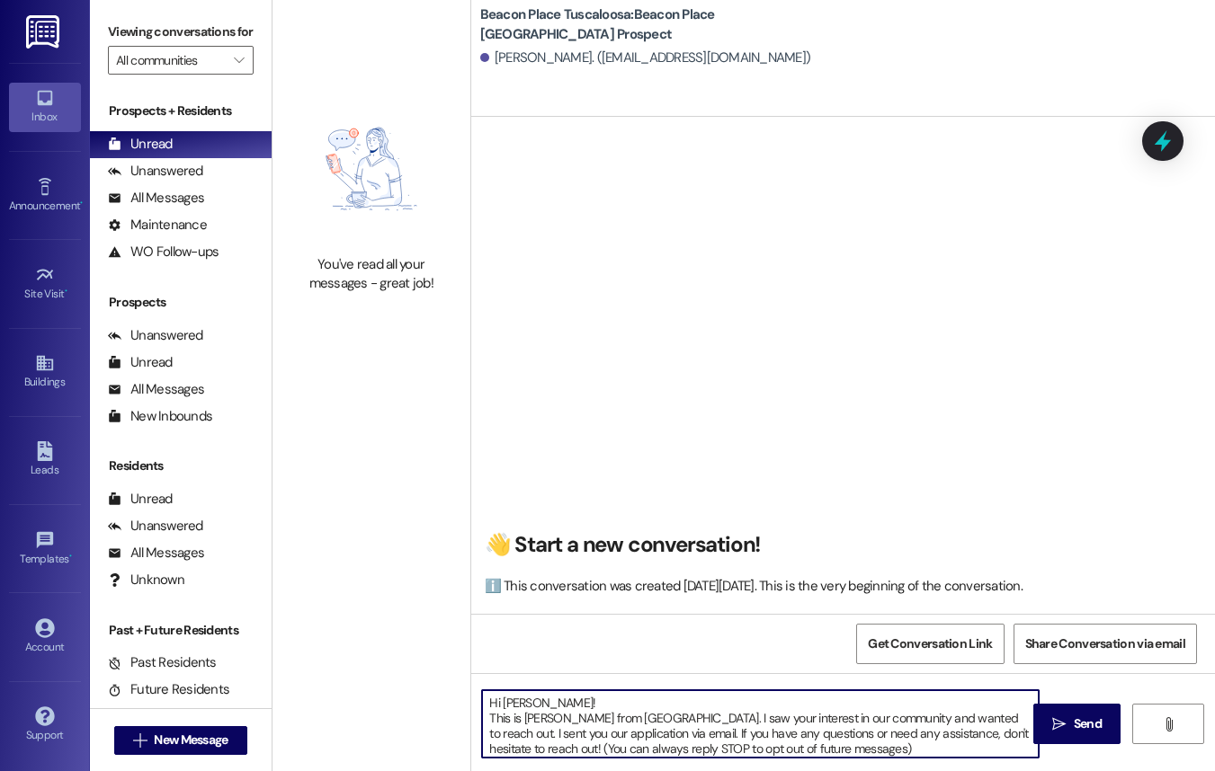
click at [557, 698] on textarea "Hi [PERSON_NAME]! This is [PERSON_NAME] from [GEOGRAPHIC_DATA]. I saw your inte…" at bounding box center [760, 724] width 557 height 67
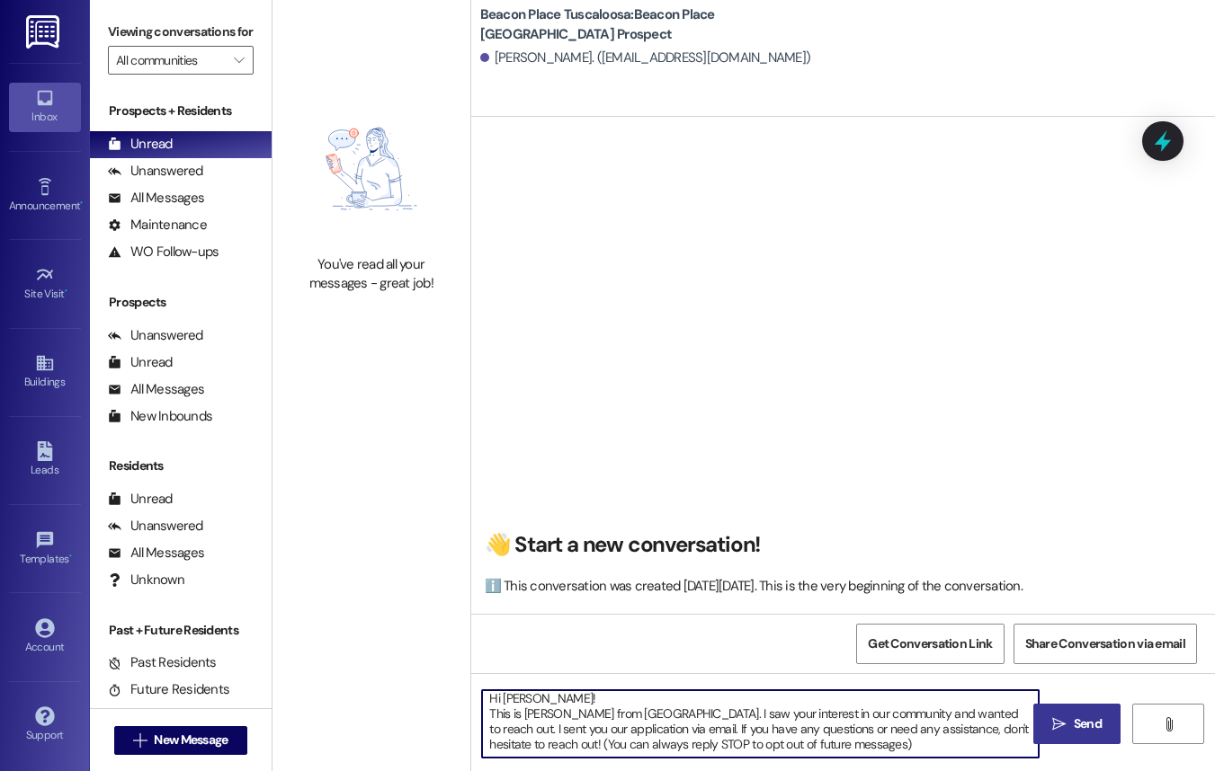
type textarea "Hi [PERSON_NAME]! This is [PERSON_NAME] from [GEOGRAPHIC_DATA]. I saw your inte…"
click at [1091, 728] on span "Send" at bounding box center [1088, 724] width 28 height 19
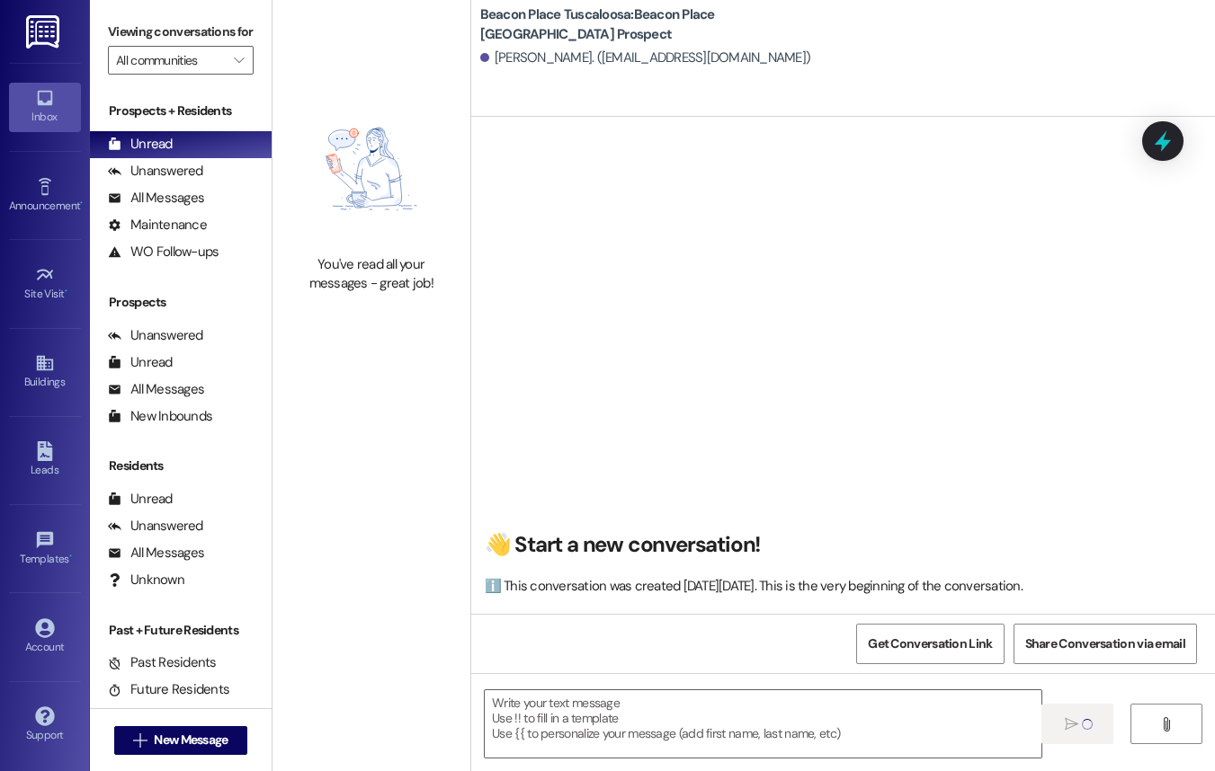
scroll to position [0, 0]
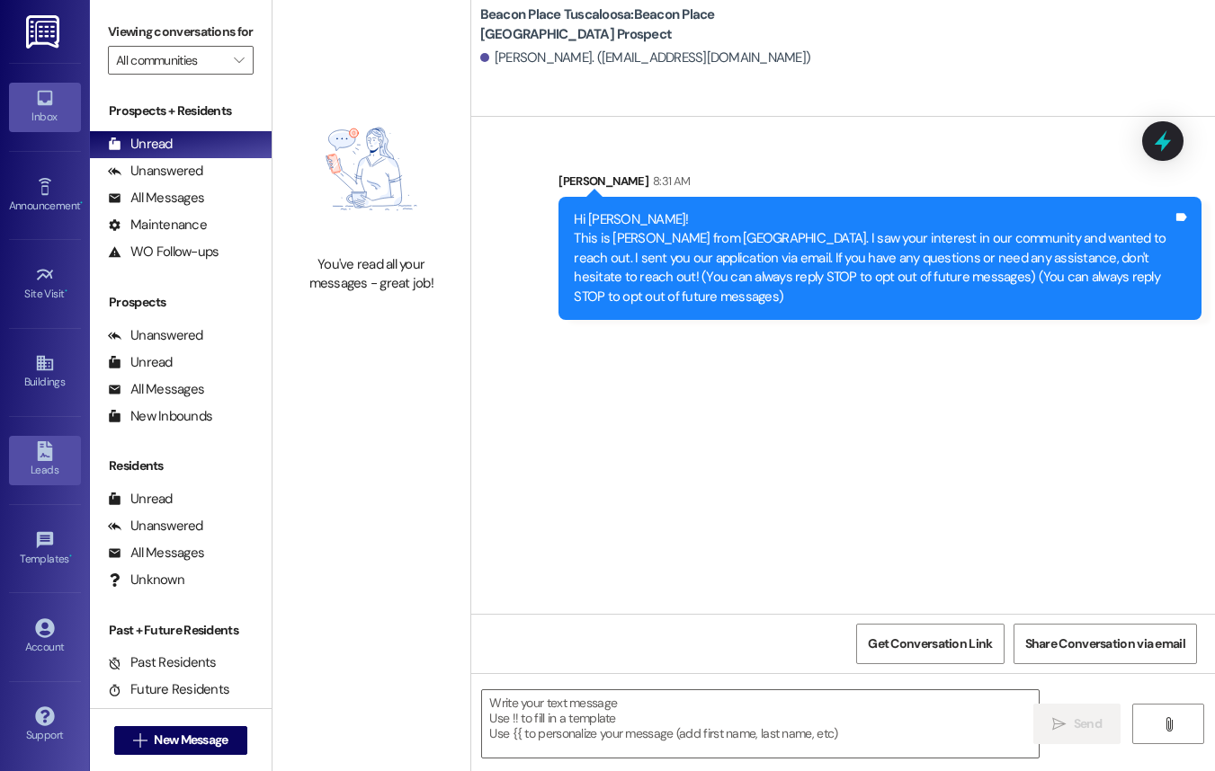
click at [47, 451] on icon at bounding box center [44, 451] width 15 height 20
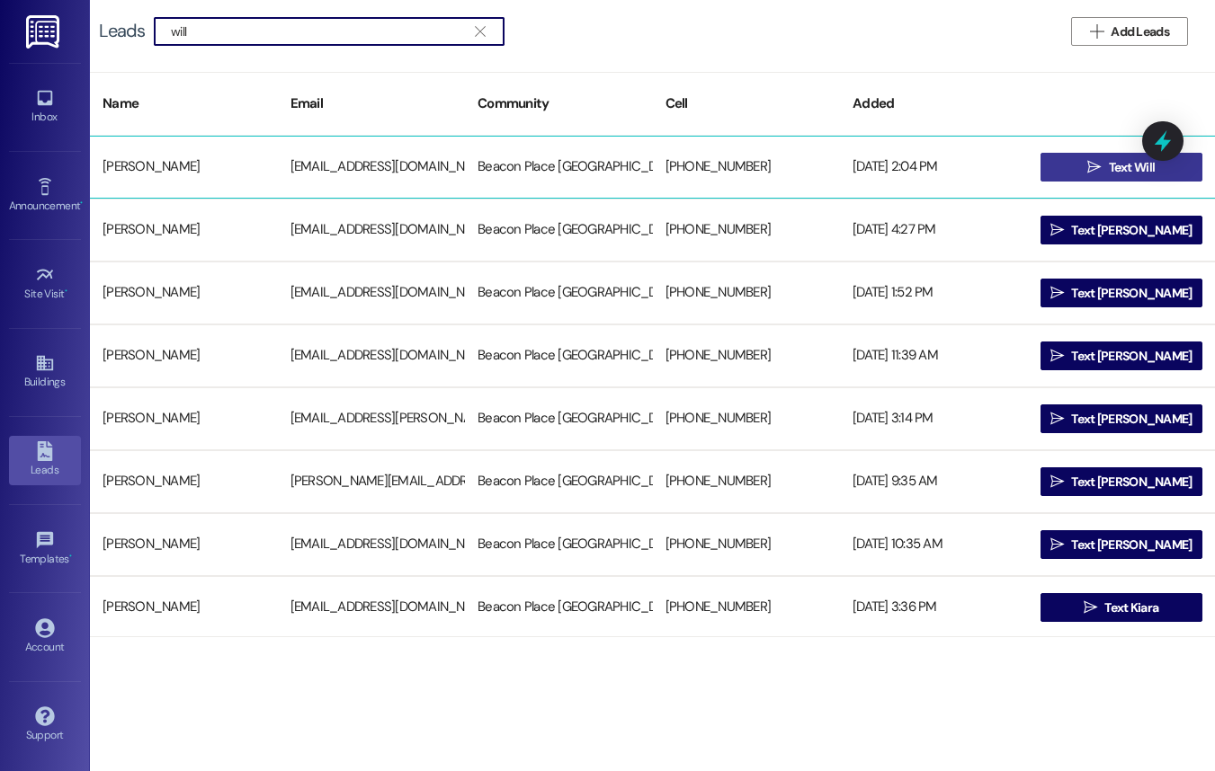
type input "will"
click at [1067, 171] on button " Text Will" at bounding box center [1121, 167] width 163 height 29
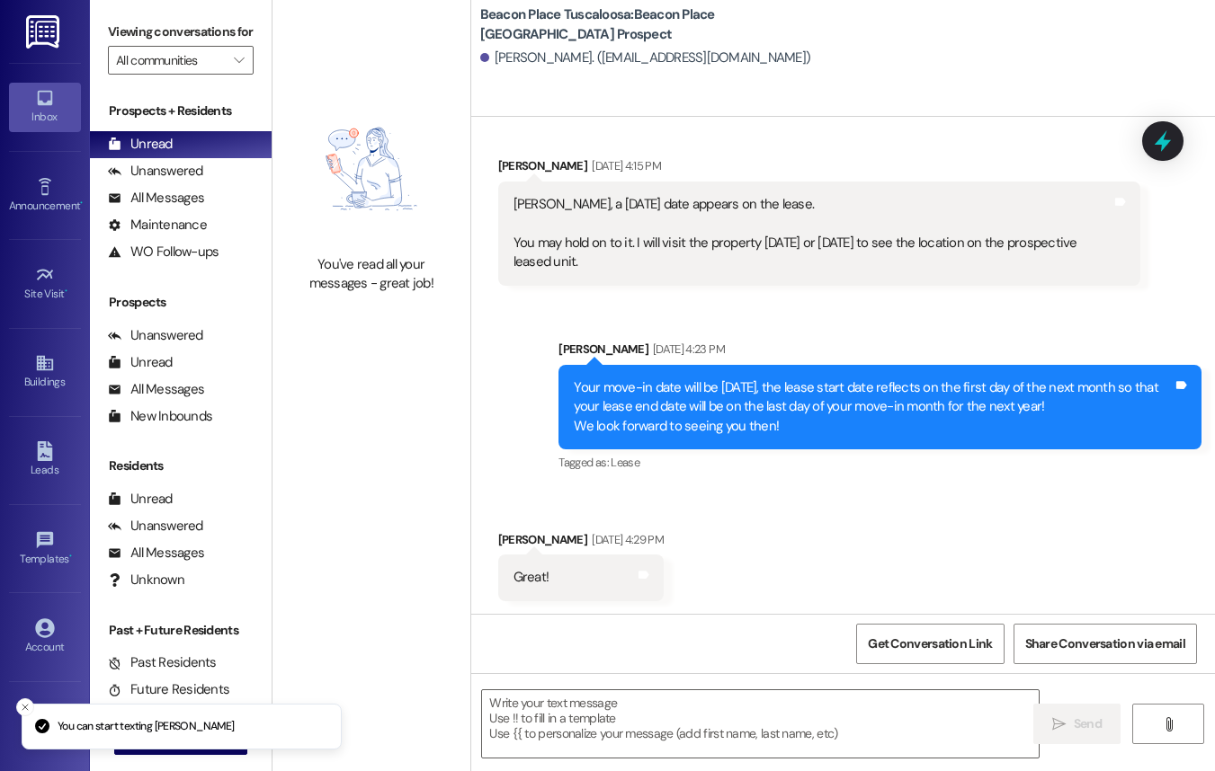
scroll to position [1712, 0]
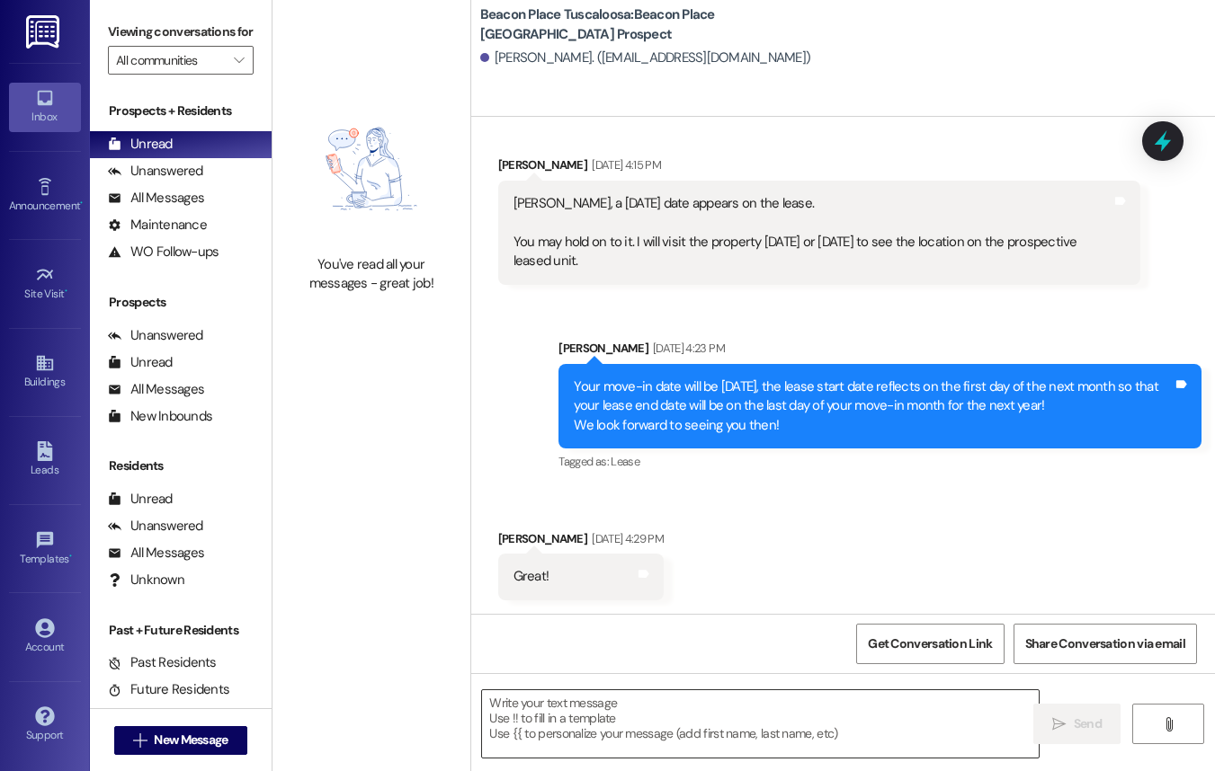
click at [875, 731] on textarea at bounding box center [760, 724] width 557 height 67
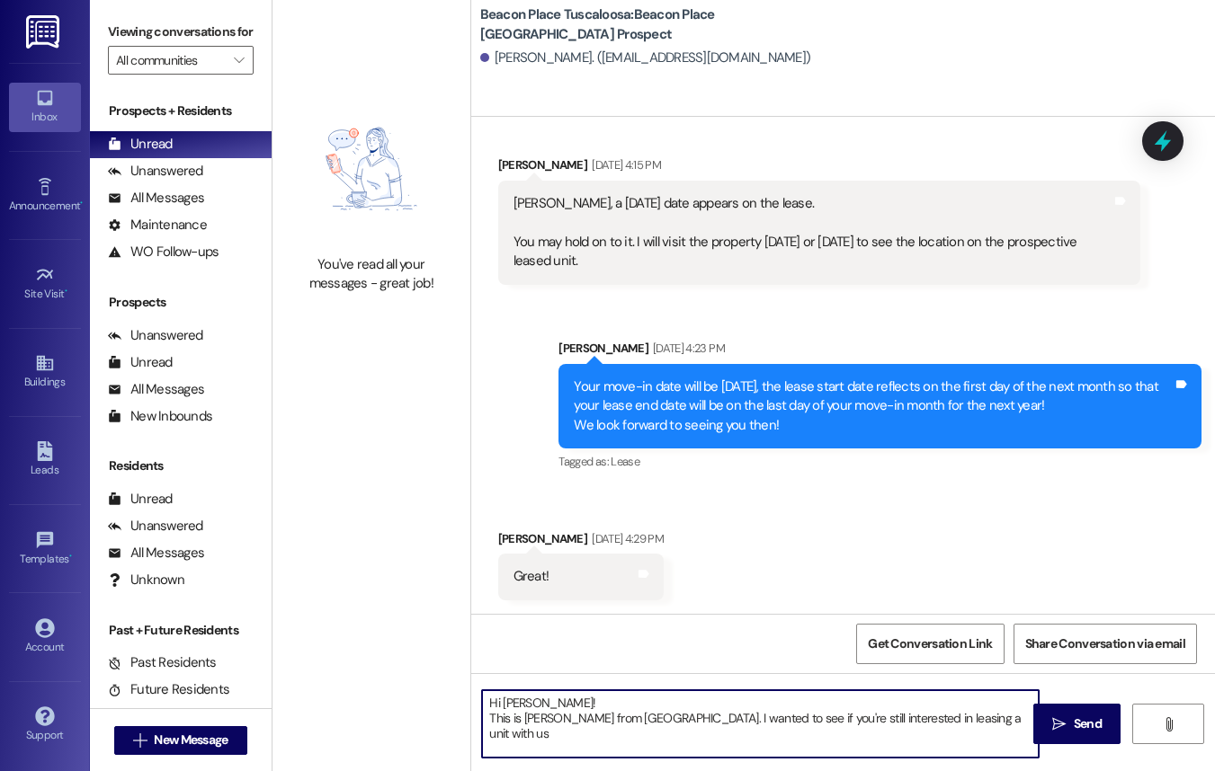
type textarea "Hi [PERSON_NAME]! This is [PERSON_NAME] from [GEOGRAPHIC_DATA]. I wanted to see…"
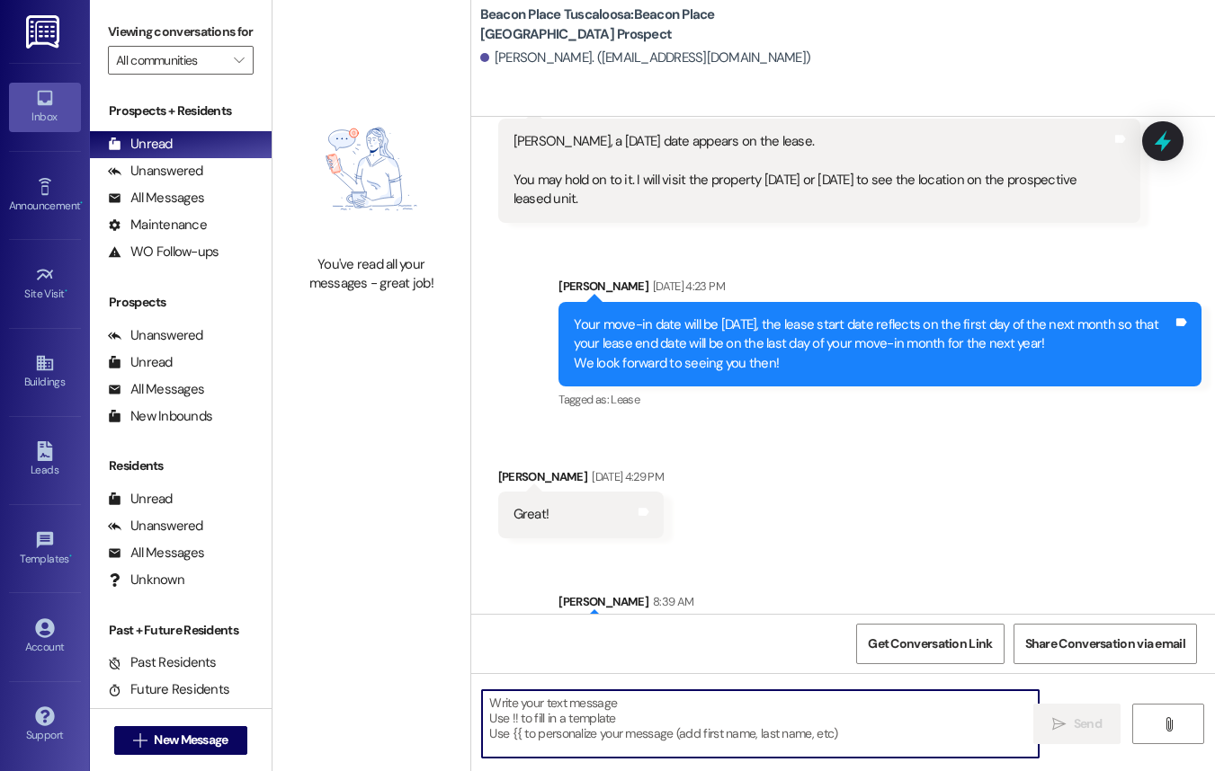
scroll to position [1876, 0]
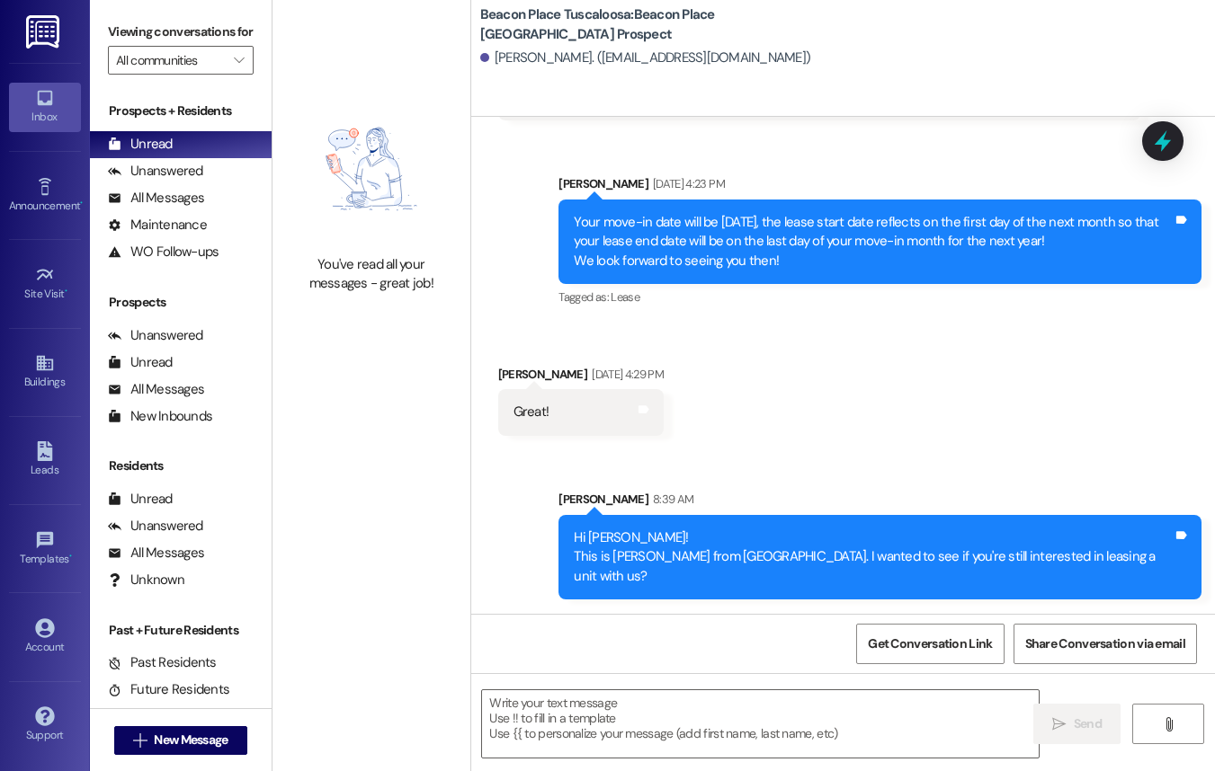
drag, startPoint x: 569, startPoint y: 534, endPoint x: 674, endPoint y: 593, distance: 120.3
click at [674, 593] on div "Hi [PERSON_NAME]! This is [PERSON_NAME] from [GEOGRAPHIC_DATA]. I wanted to see…" at bounding box center [879, 557] width 643 height 85
copy div "Hi [PERSON_NAME]! This is [PERSON_NAME] from [GEOGRAPHIC_DATA]. I wanted to see…"
click at [700, 405] on div "Received via SMS [PERSON_NAME] [DATE] 4:29 PM Great! Tags and notes" at bounding box center [843, 387] width 744 height 125
click at [36, 448] on icon at bounding box center [45, 451] width 20 height 20
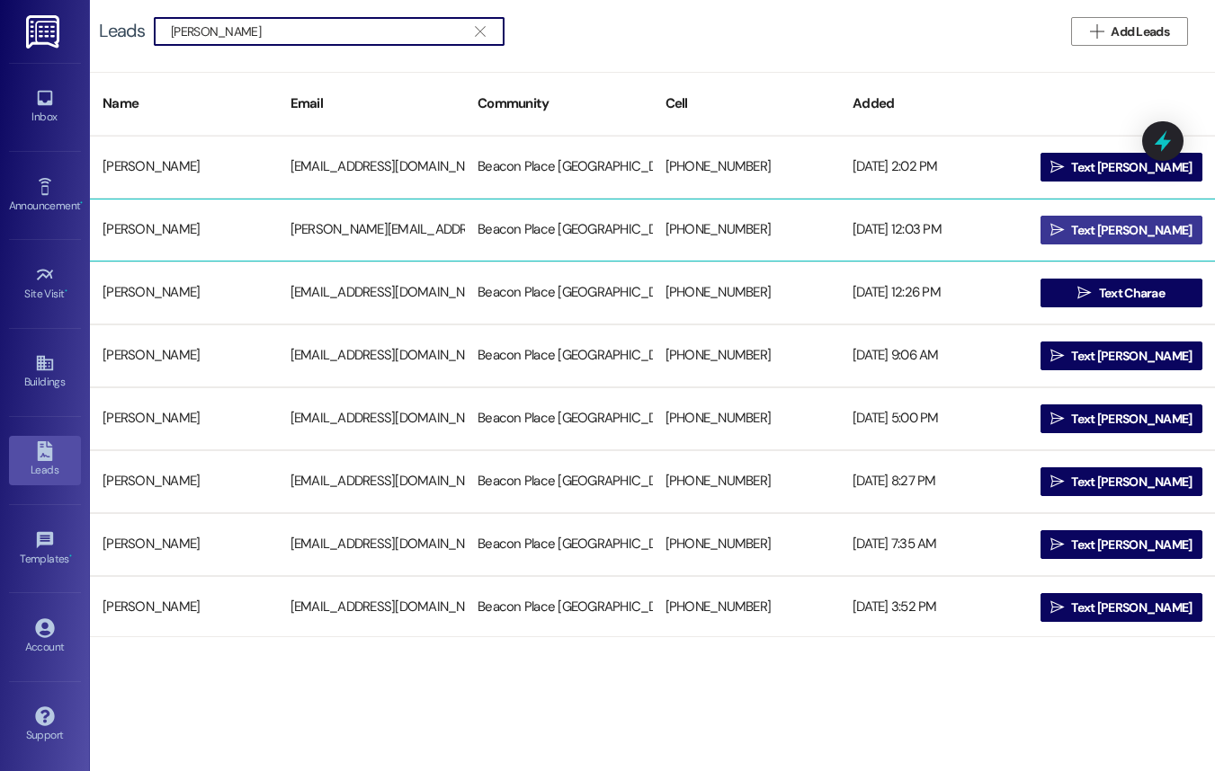
type input "[PERSON_NAME]"
click at [1065, 220] on button " Text [PERSON_NAME]" at bounding box center [1121, 230] width 163 height 29
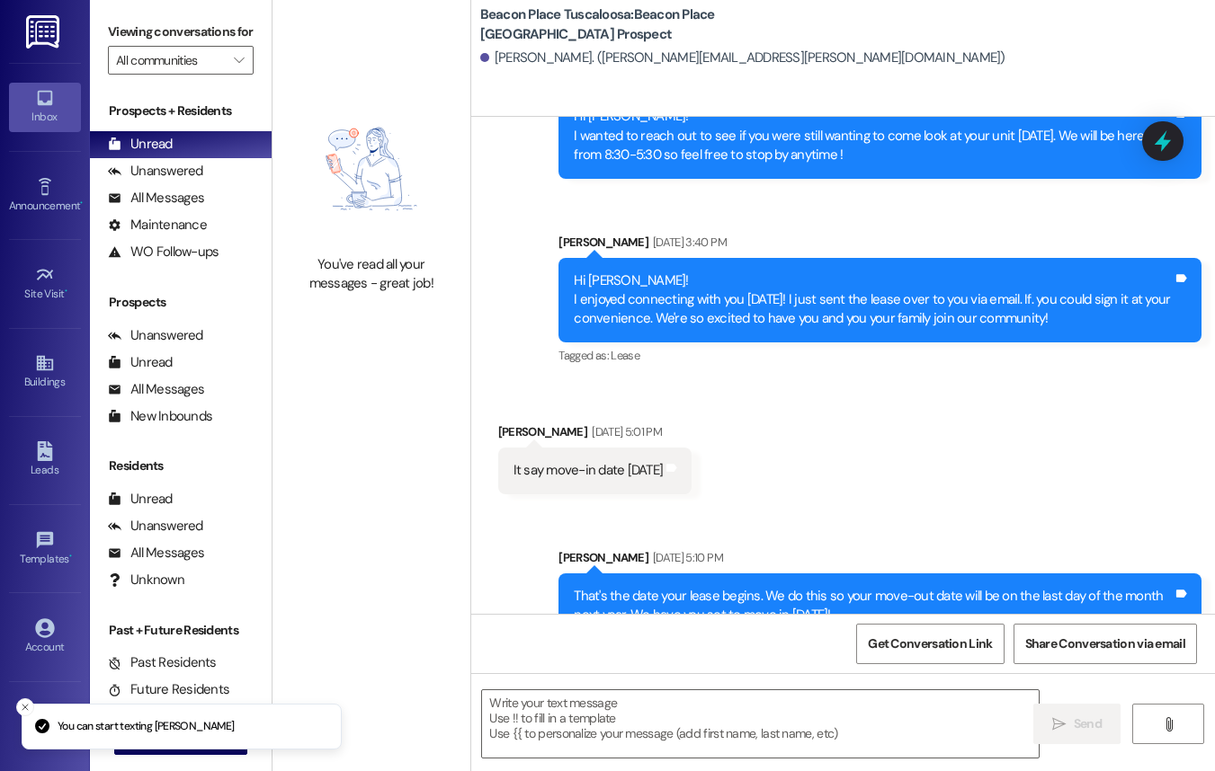
scroll to position [987, 0]
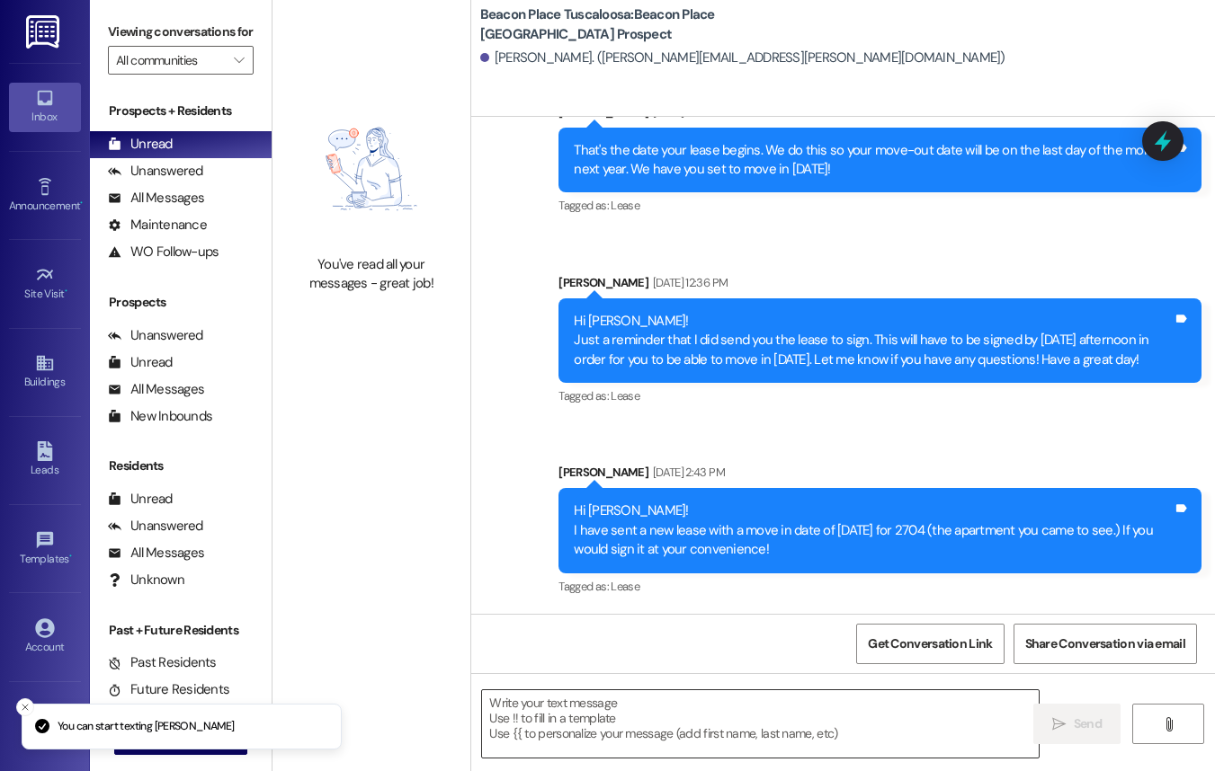
click at [640, 735] on textarea at bounding box center [760, 724] width 557 height 67
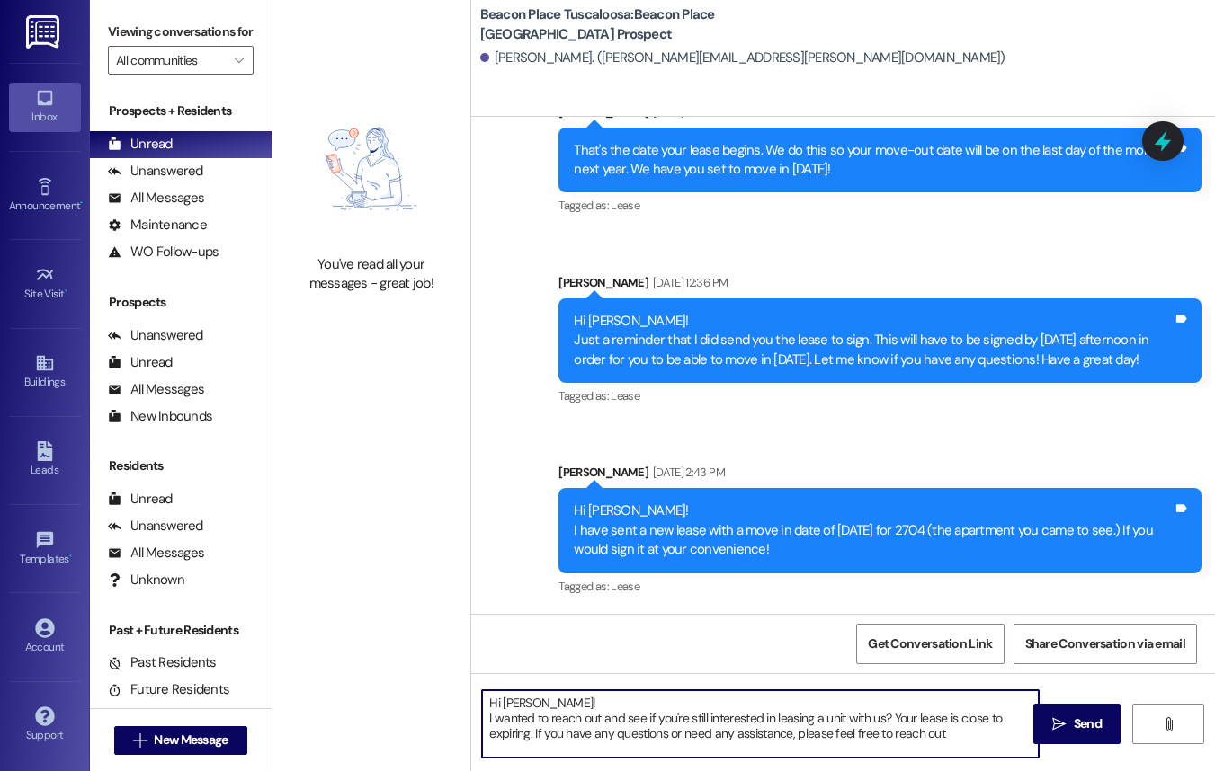
type textarea "Hi [PERSON_NAME]! I wanted to reach out and see if you're still interested in l…"
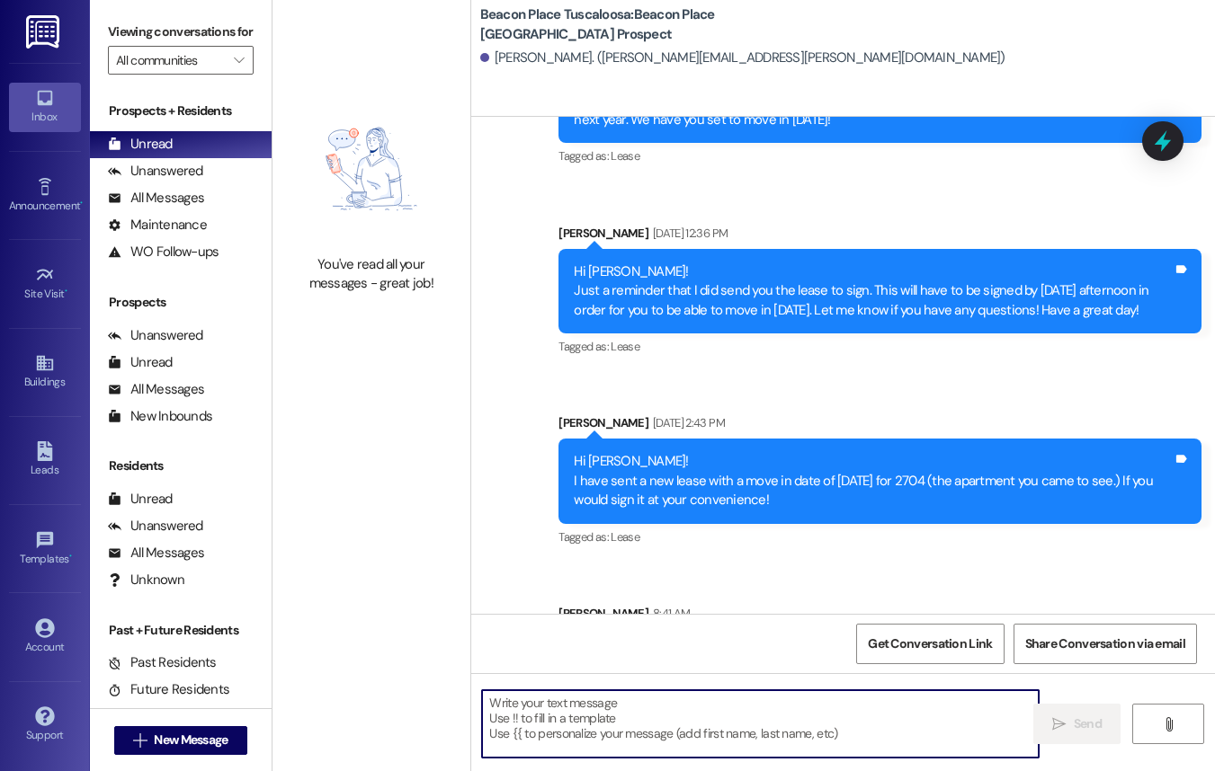
scroll to position [1151, 0]
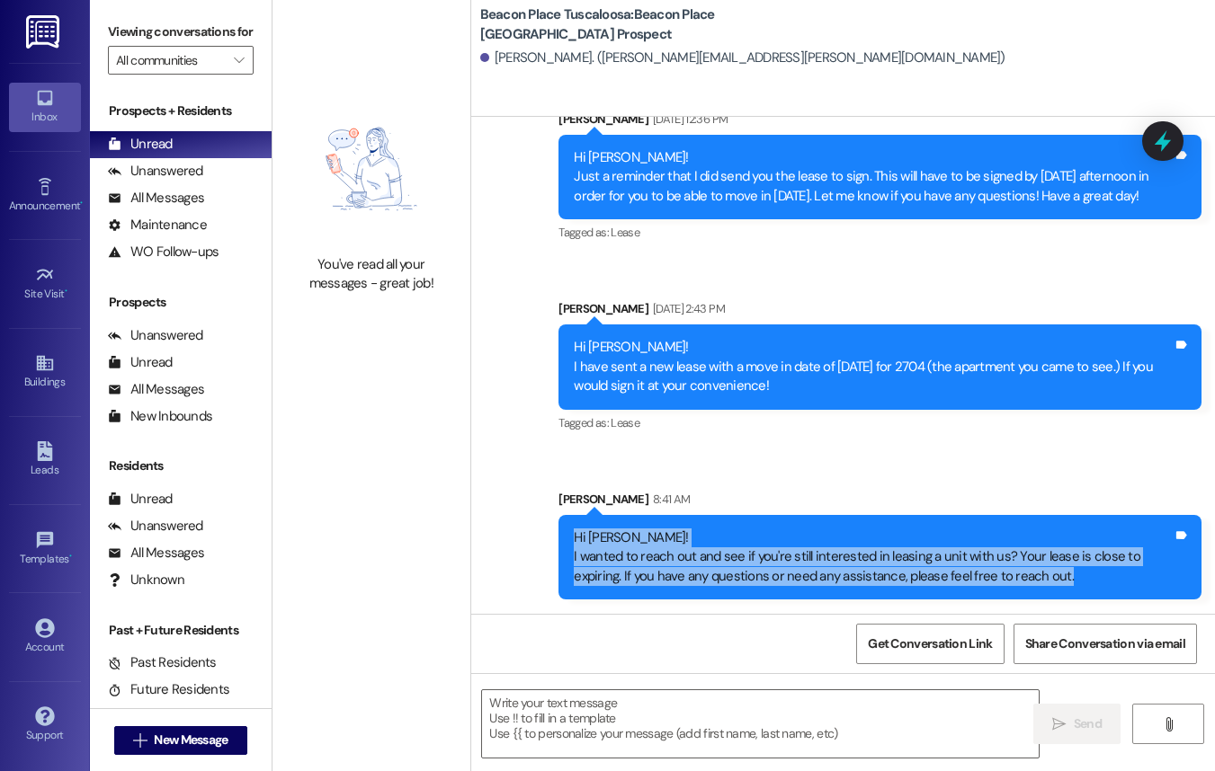
drag, startPoint x: 567, startPoint y: 533, endPoint x: 1144, endPoint y: 572, distance: 577.6
click at [1144, 572] on div "Hi [PERSON_NAME]! I wanted to reach out and see if you're still interested in l…" at bounding box center [879, 557] width 643 height 85
copy div "Hi [PERSON_NAME]! I wanted to reach out and see if you're still interested in l…"
click at [56, 459] on link "Leads" at bounding box center [45, 460] width 72 height 49
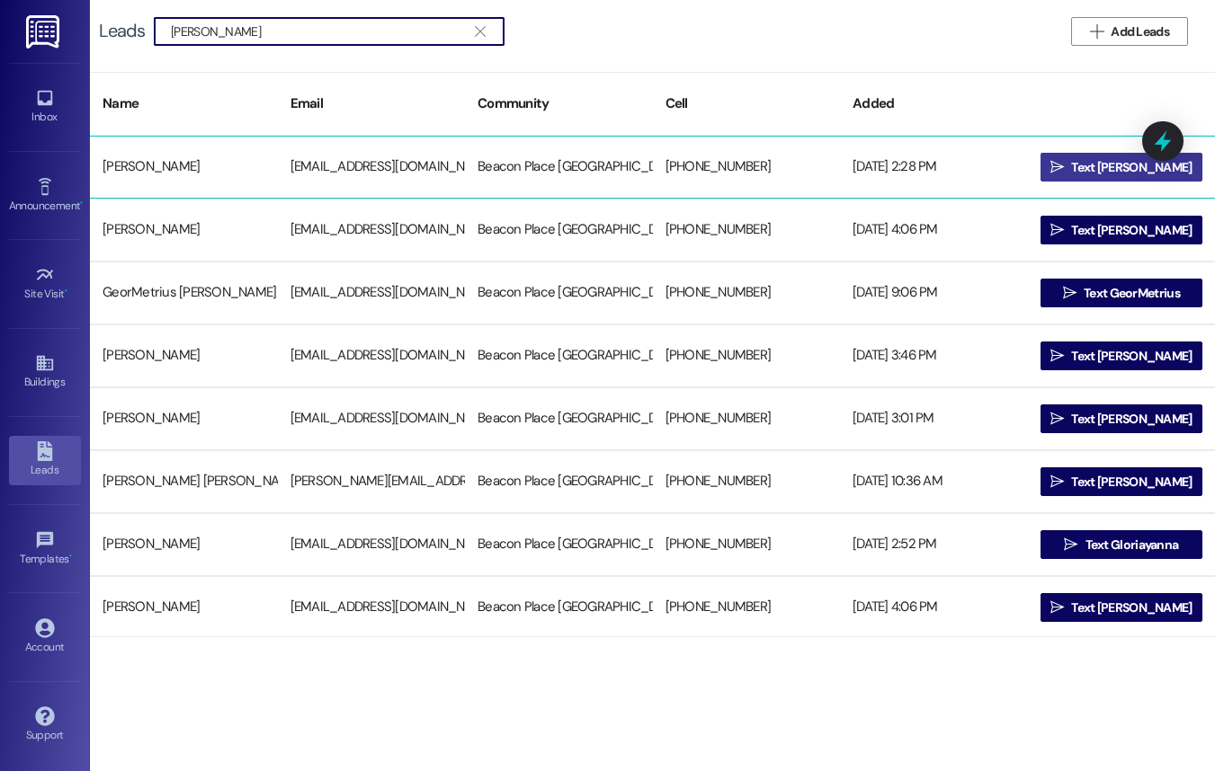
type input "[PERSON_NAME]"
click at [1105, 156] on span " Text [PERSON_NAME]" at bounding box center [1121, 167] width 149 height 27
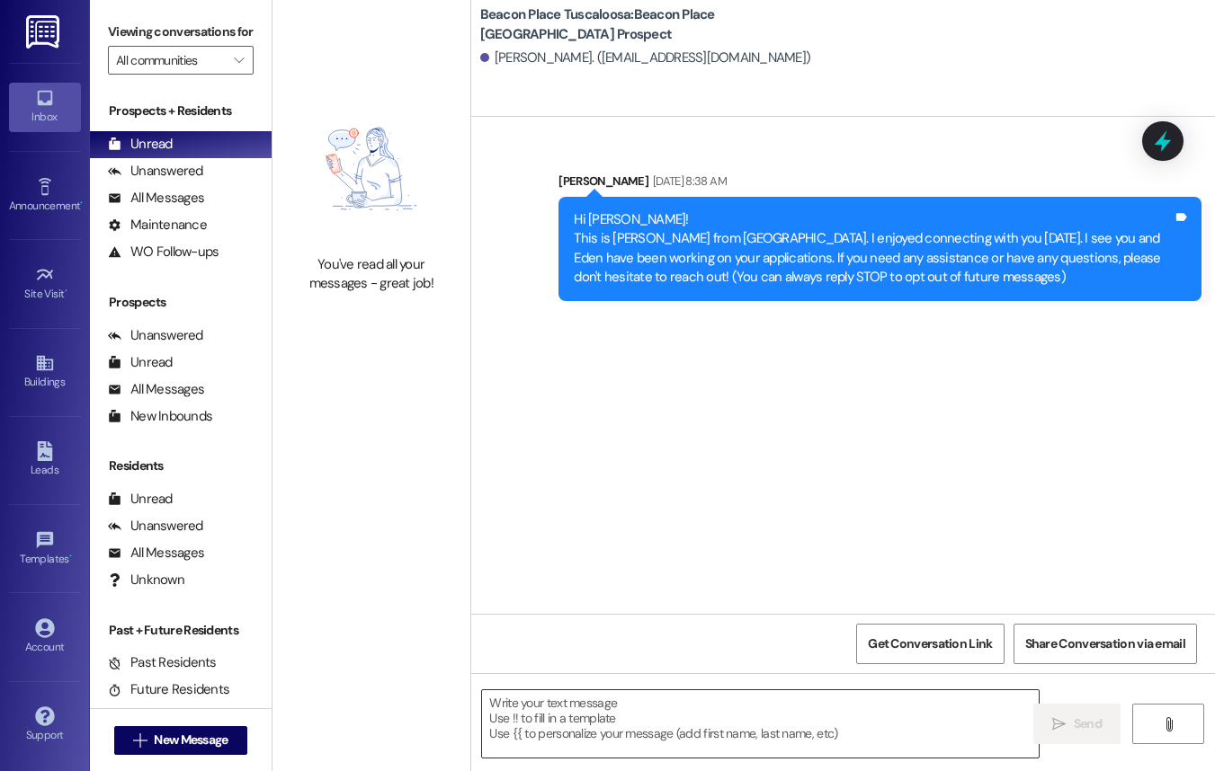
click at [585, 735] on textarea at bounding box center [760, 724] width 557 height 67
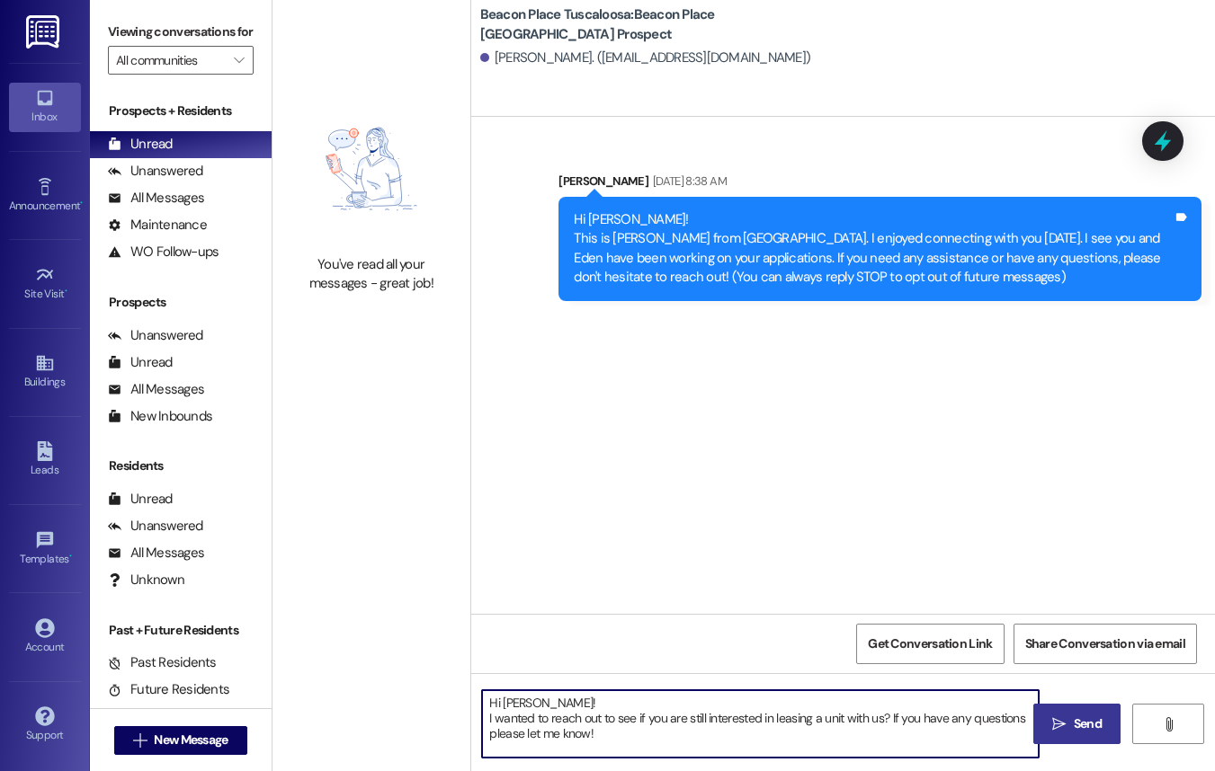
type textarea "Hi [PERSON_NAME]! I wanted to reach out to see if you are still interested in l…"
click at [1093, 725] on span "Send" at bounding box center [1088, 724] width 28 height 19
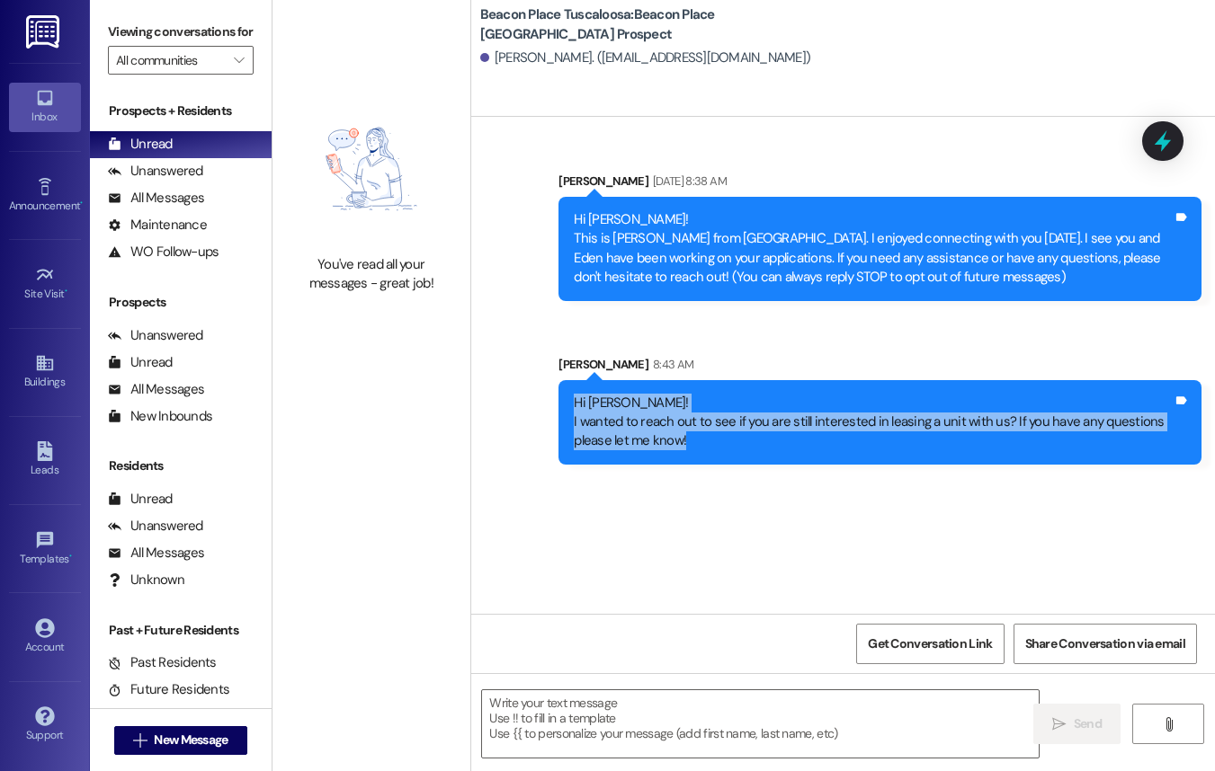
drag, startPoint x: 570, startPoint y: 403, endPoint x: 735, endPoint y: 463, distance: 176.1
click at [735, 463] on div "Hi [PERSON_NAME]! I wanted to reach out to see if you are still interested in l…" at bounding box center [879, 422] width 643 height 85
copy div "Hi [PERSON_NAME]! I wanted to reach out to see if you are still interested in l…"
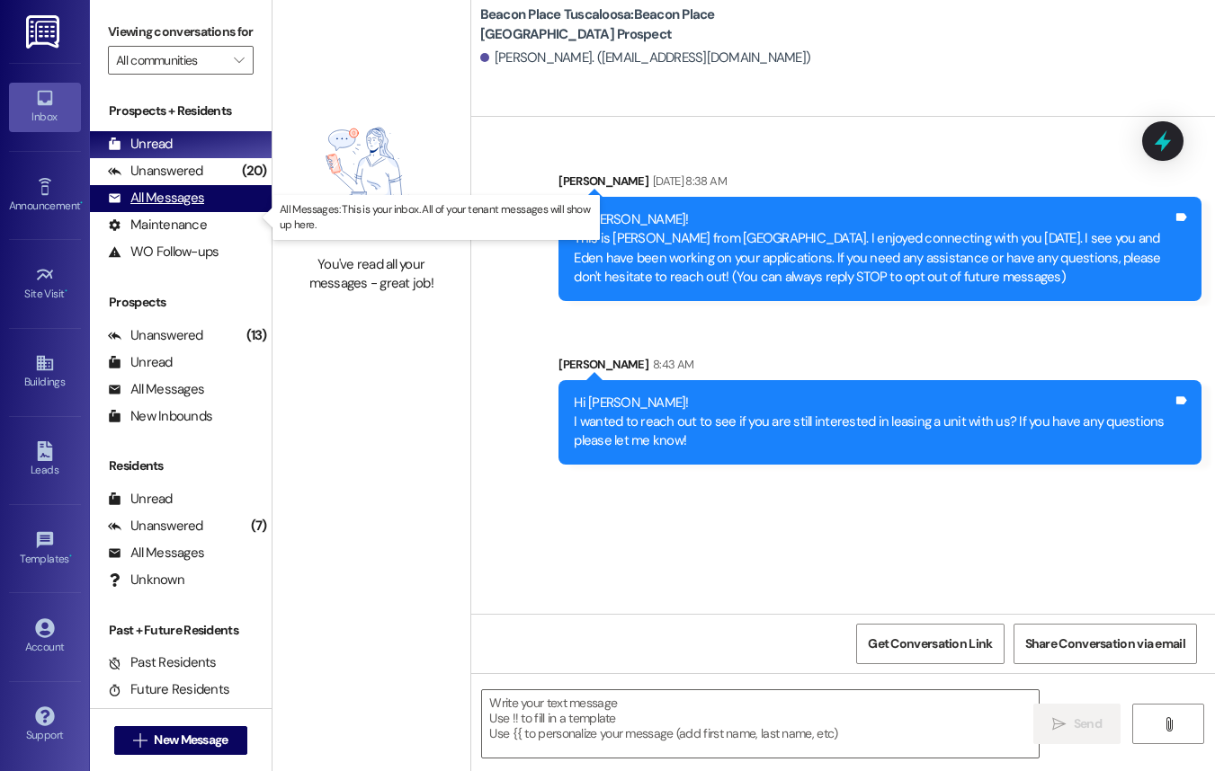
click at [187, 208] on div "All Messages" at bounding box center [156, 198] width 96 height 19
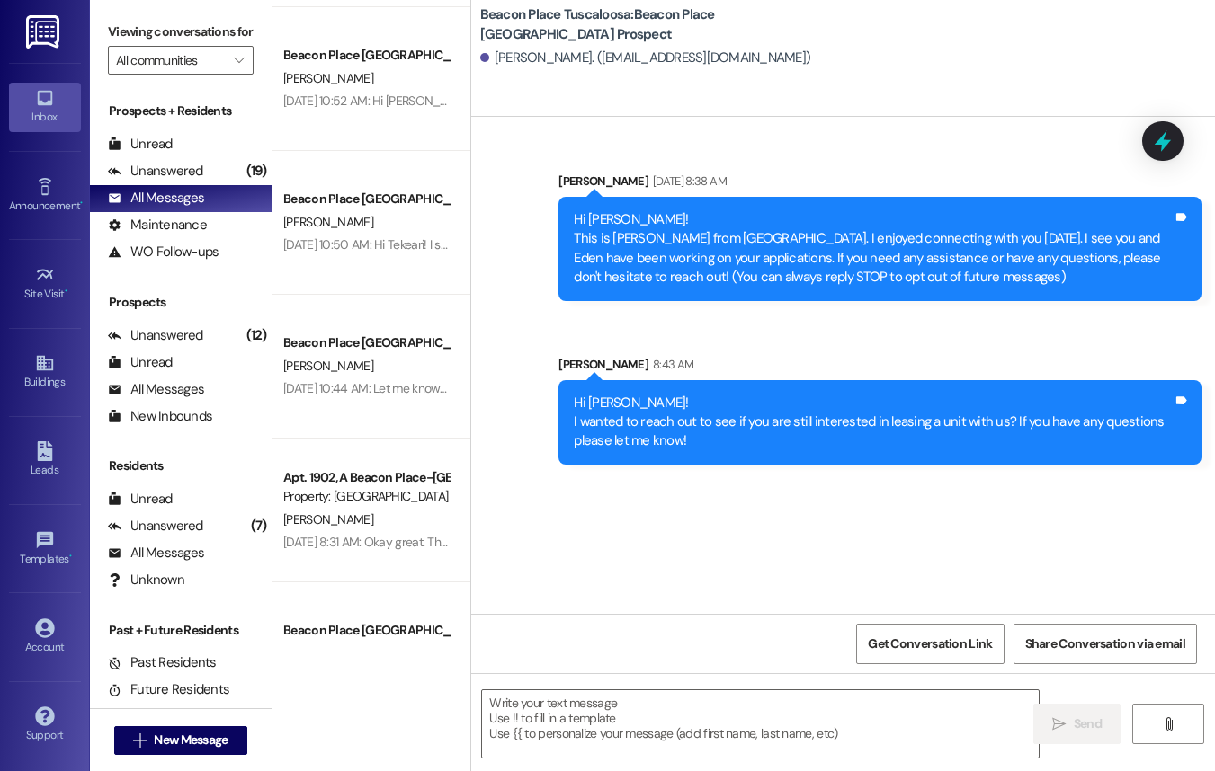
scroll to position [1723, 0]
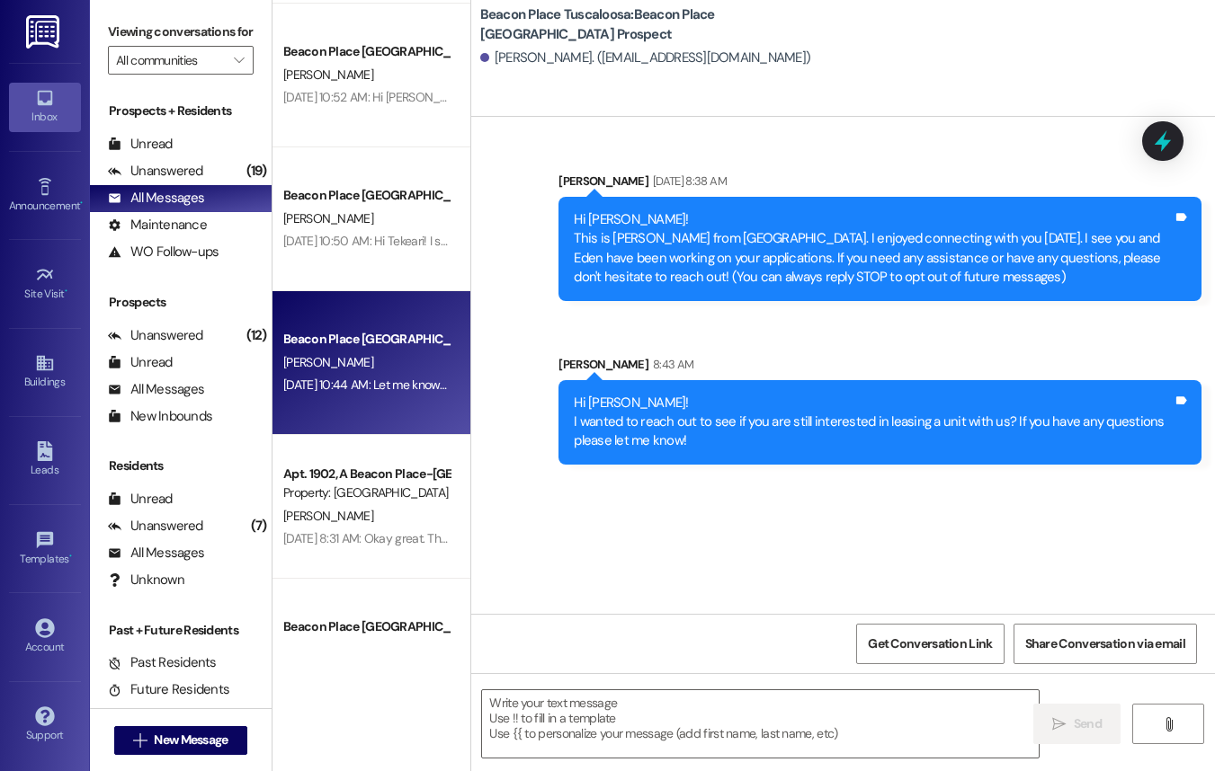
click at [378, 405] on div "Beacon Place Tuscaloosa Prospect [PERSON_NAME] [DATE] 10:44 AM: Let me know if …" at bounding box center [371, 363] width 198 height 144
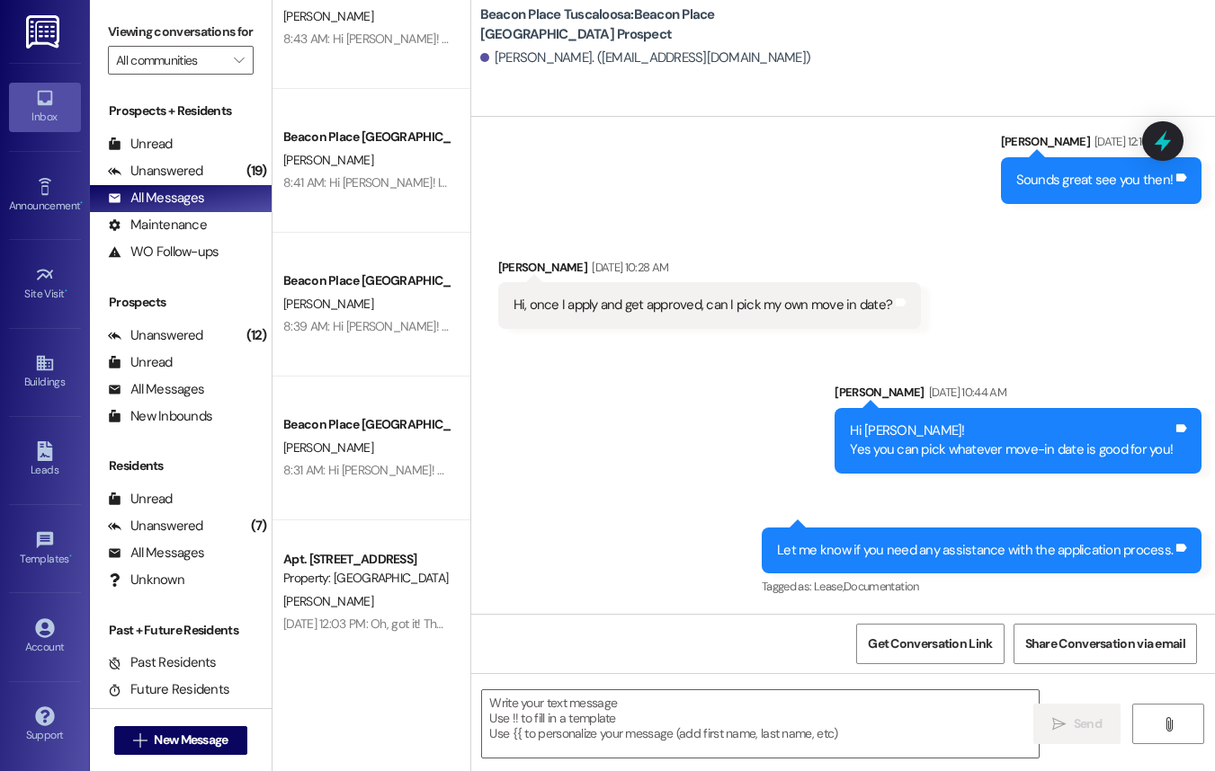
scroll to position [0, 0]
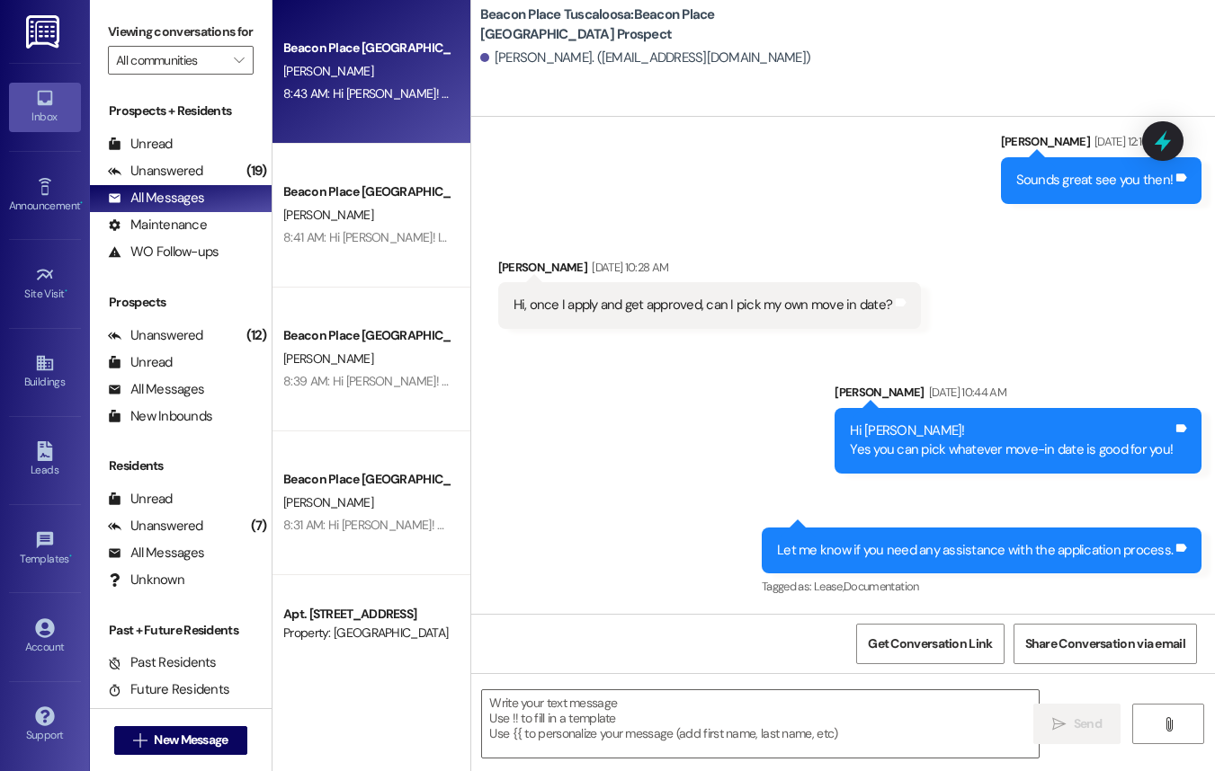
click at [397, 112] on div "Beacon Place Tuscaloosa Prospect [PERSON_NAME] 8:43 AM: Hi [PERSON_NAME]! I wan…" at bounding box center [371, 72] width 198 height 144
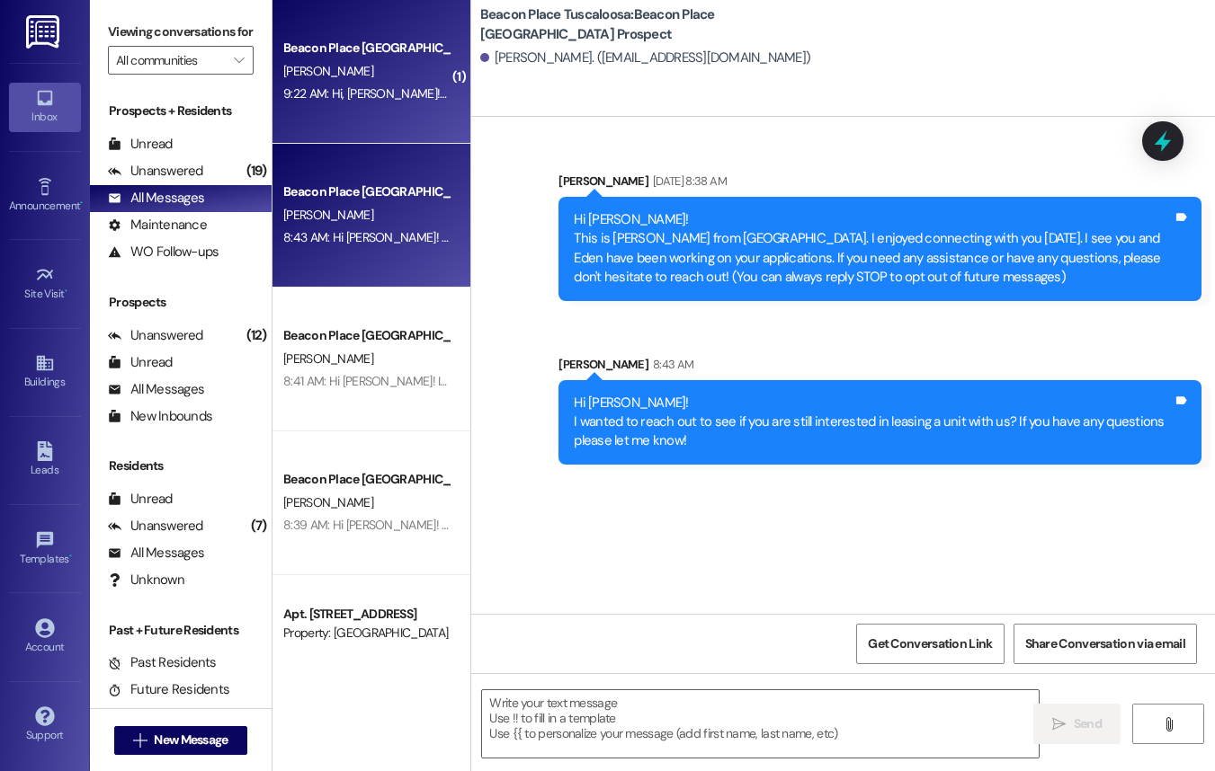
click at [383, 110] on div "Beacon Place Tuscaloosa Prospect [PERSON_NAME] 9:22 AM: Hi, [PERSON_NAME]! I am…" at bounding box center [371, 72] width 198 height 144
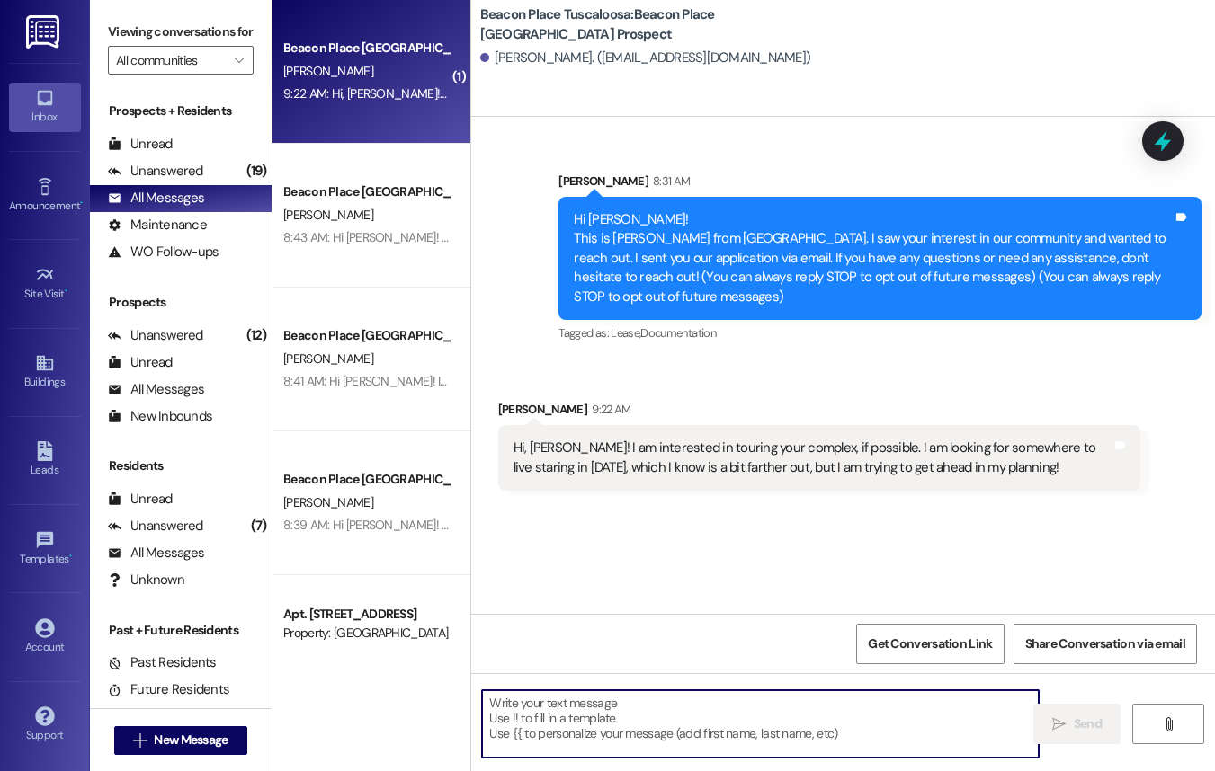
click at [753, 741] on textarea at bounding box center [760, 724] width 557 height 67
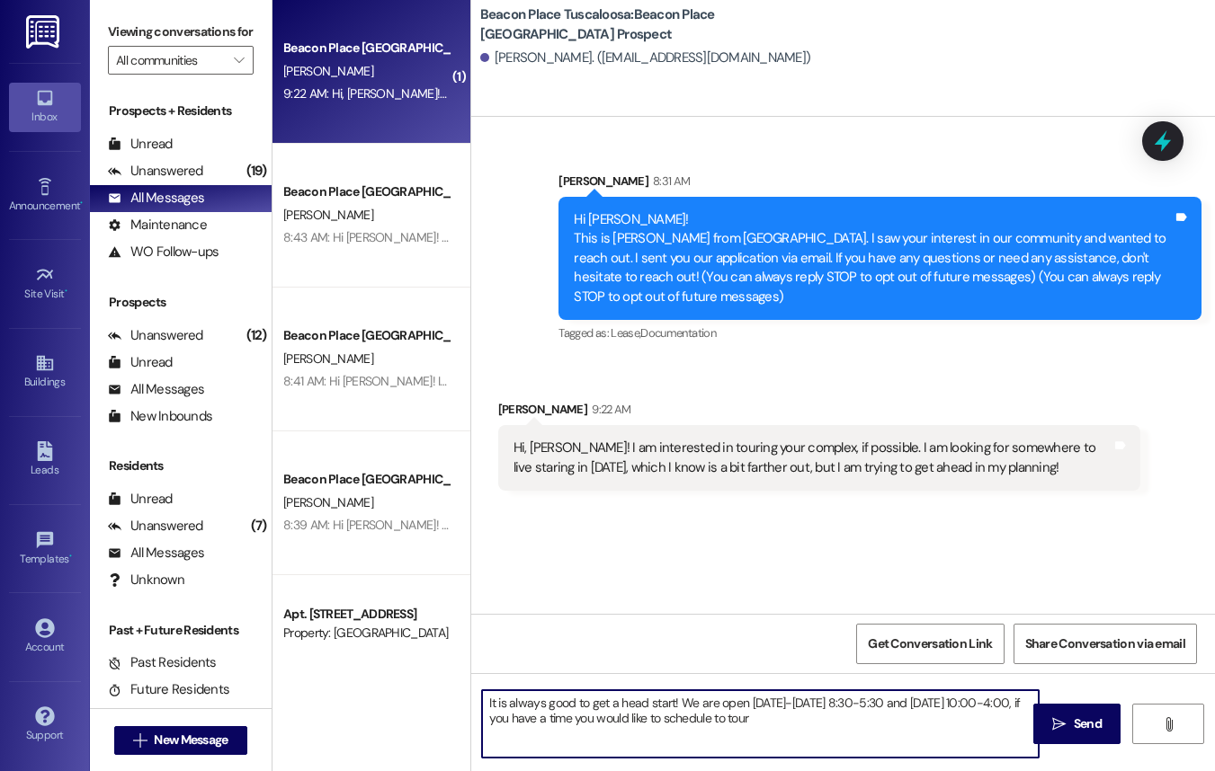
type textarea "It is always good to get a head start! We are open [DATE]-[DATE] 8:30-5:30 and …"
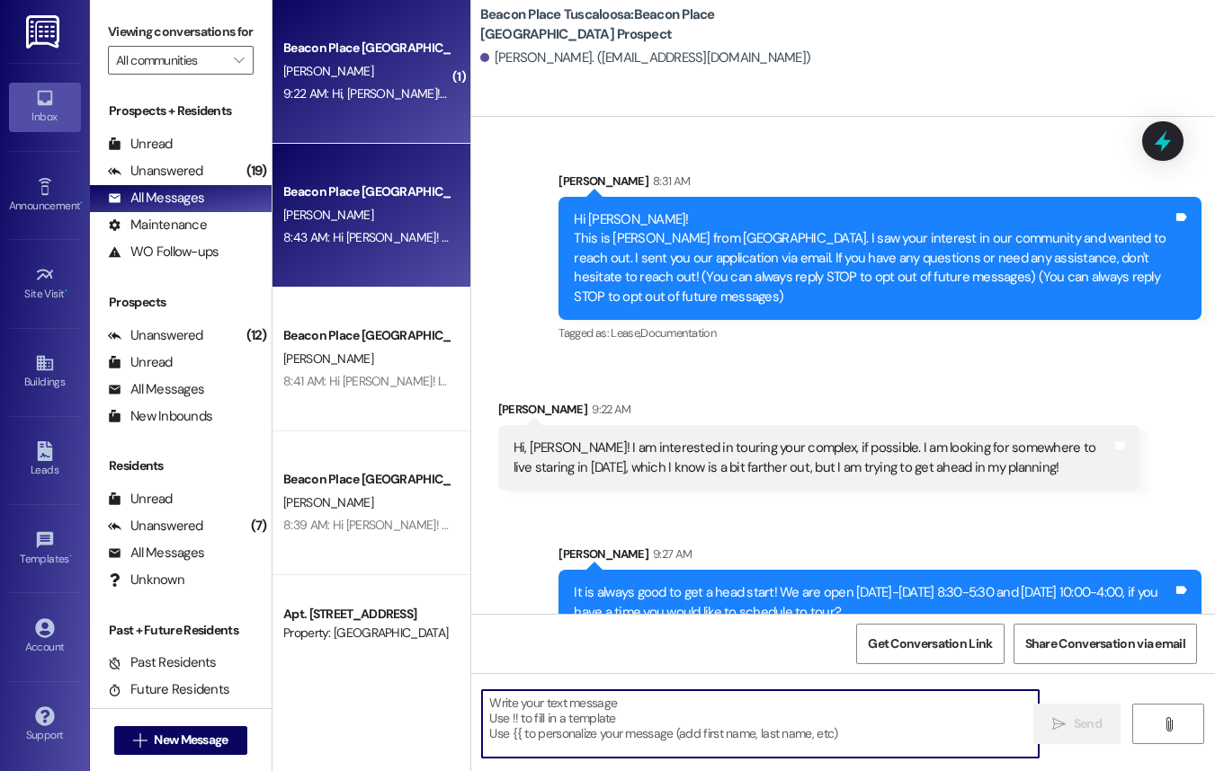
click at [380, 191] on div "Beacon Place [GEOGRAPHIC_DATA] Prospect" at bounding box center [366, 192] width 166 height 19
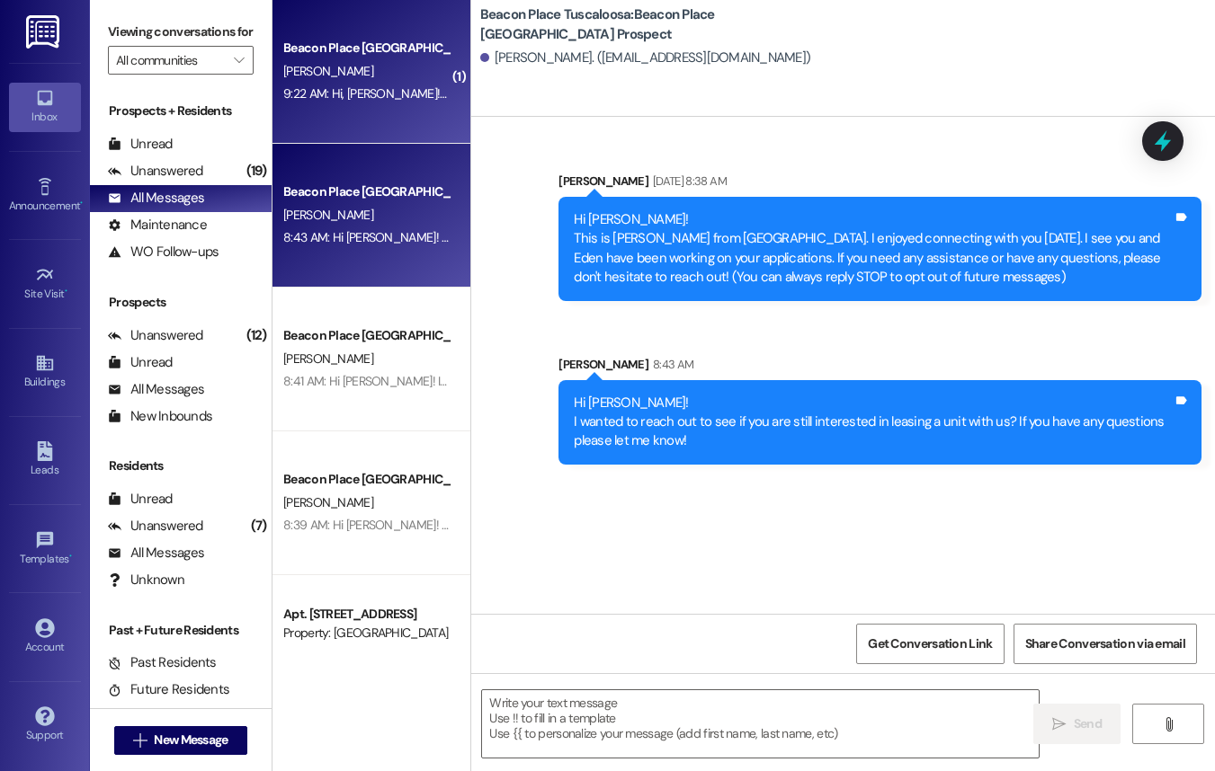
click at [369, 96] on div "9:22 AM: Hi, [PERSON_NAME]! I am interested in touring your complex, if possibl…" at bounding box center [825, 93] width 1085 height 16
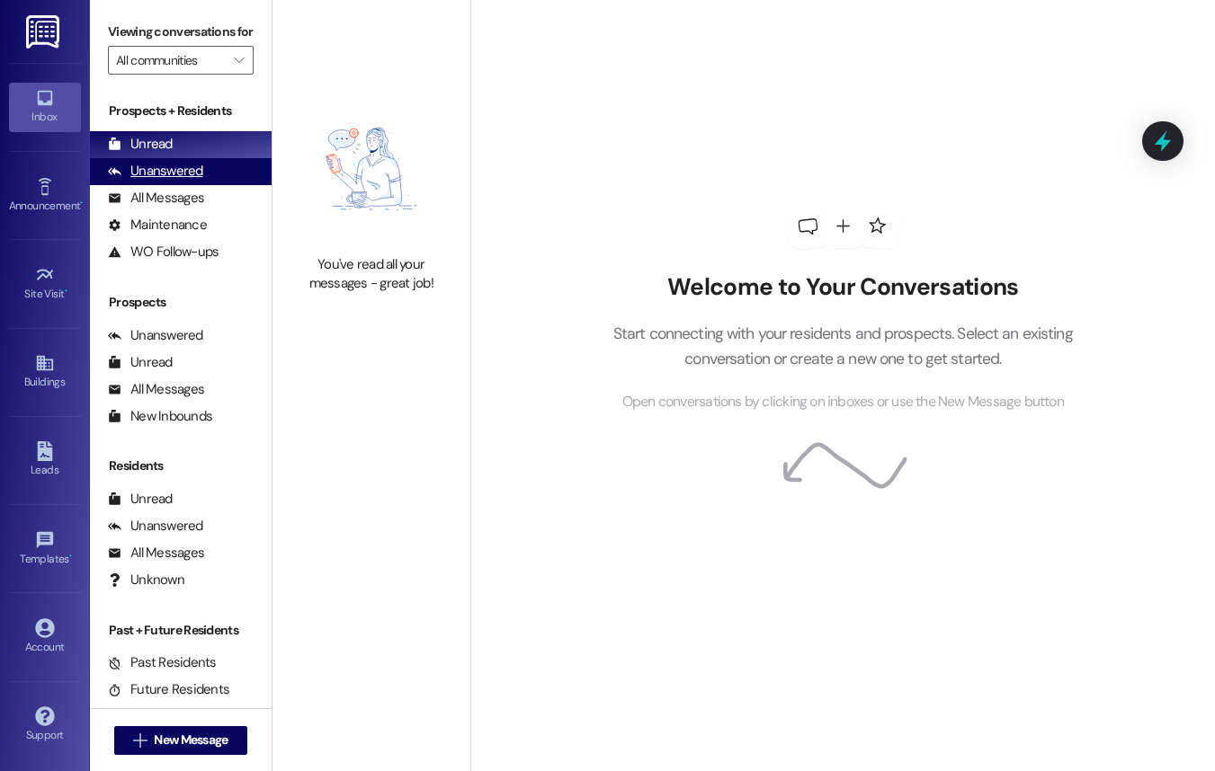
click at [190, 181] on div "Unanswered" at bounding box center [155, 171] width 95 height 19
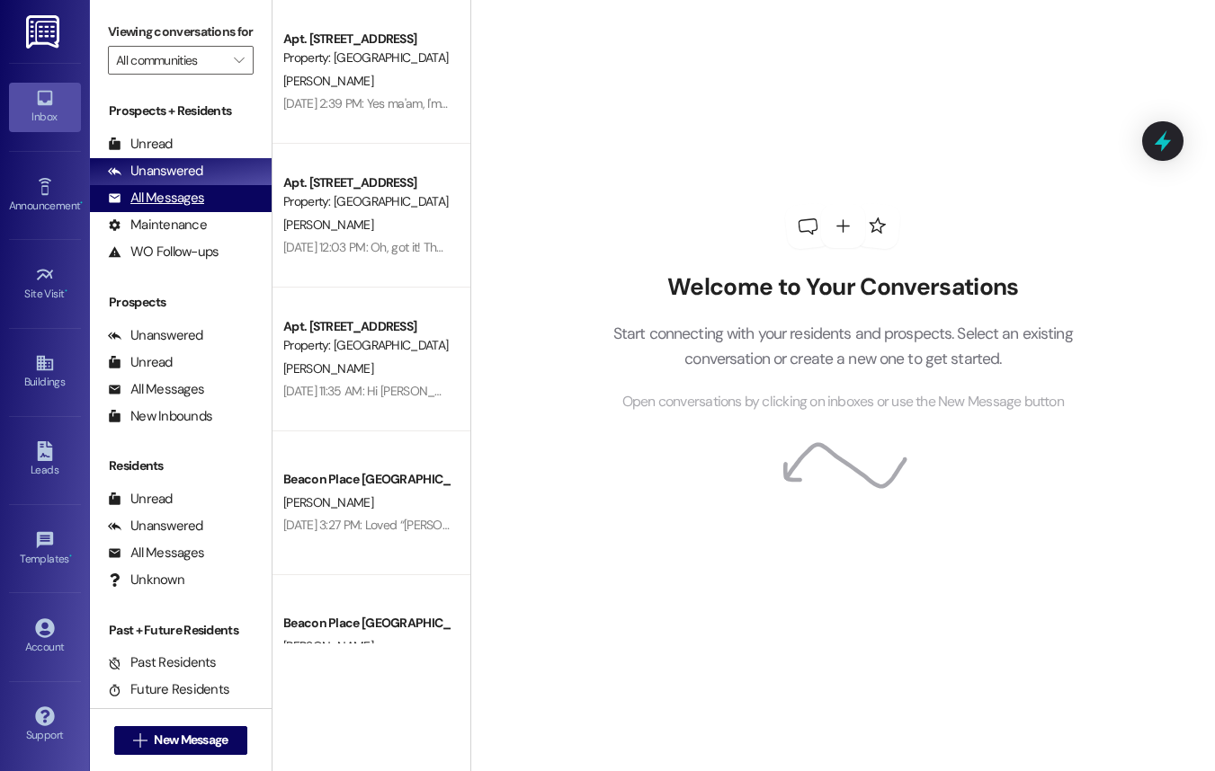
click at [190, 208] on div "All Messages" at bounding box center [156, 198] width 96 height 19
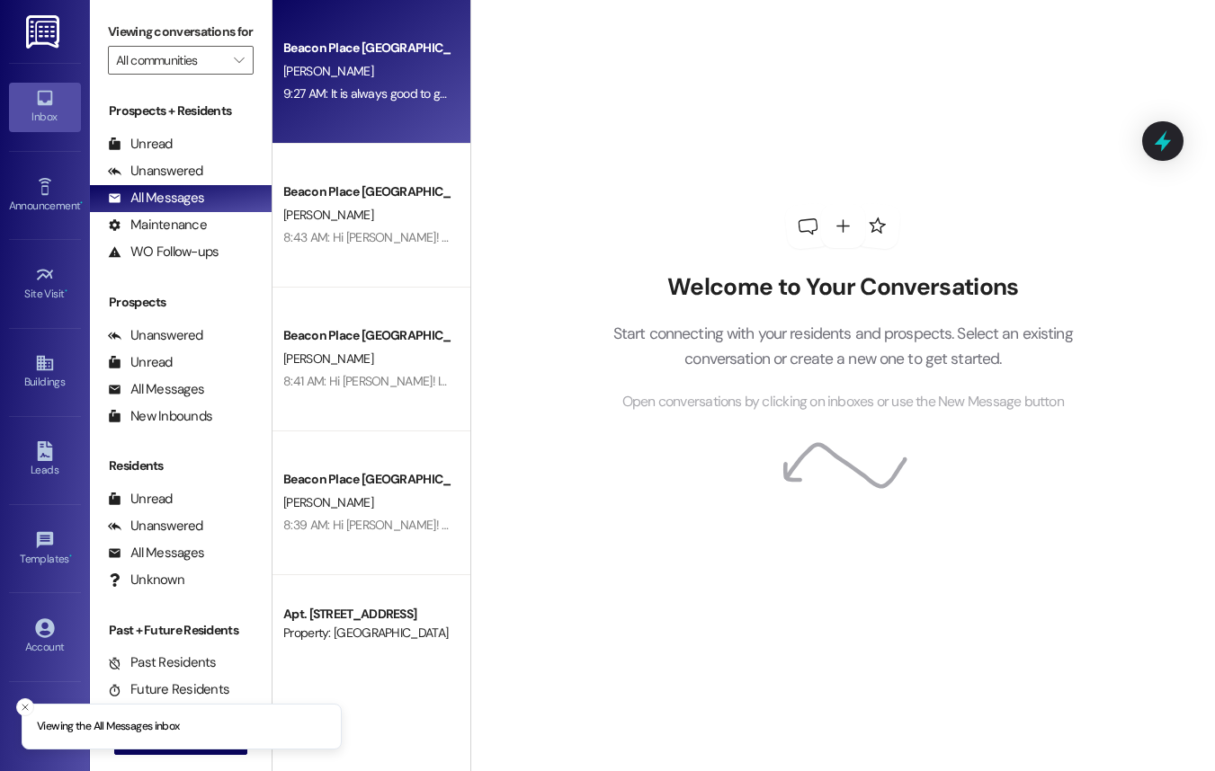
click at [405, 65] on div "[PERSON_NAME]" at bounding box center [366, 71] width 170 height 22
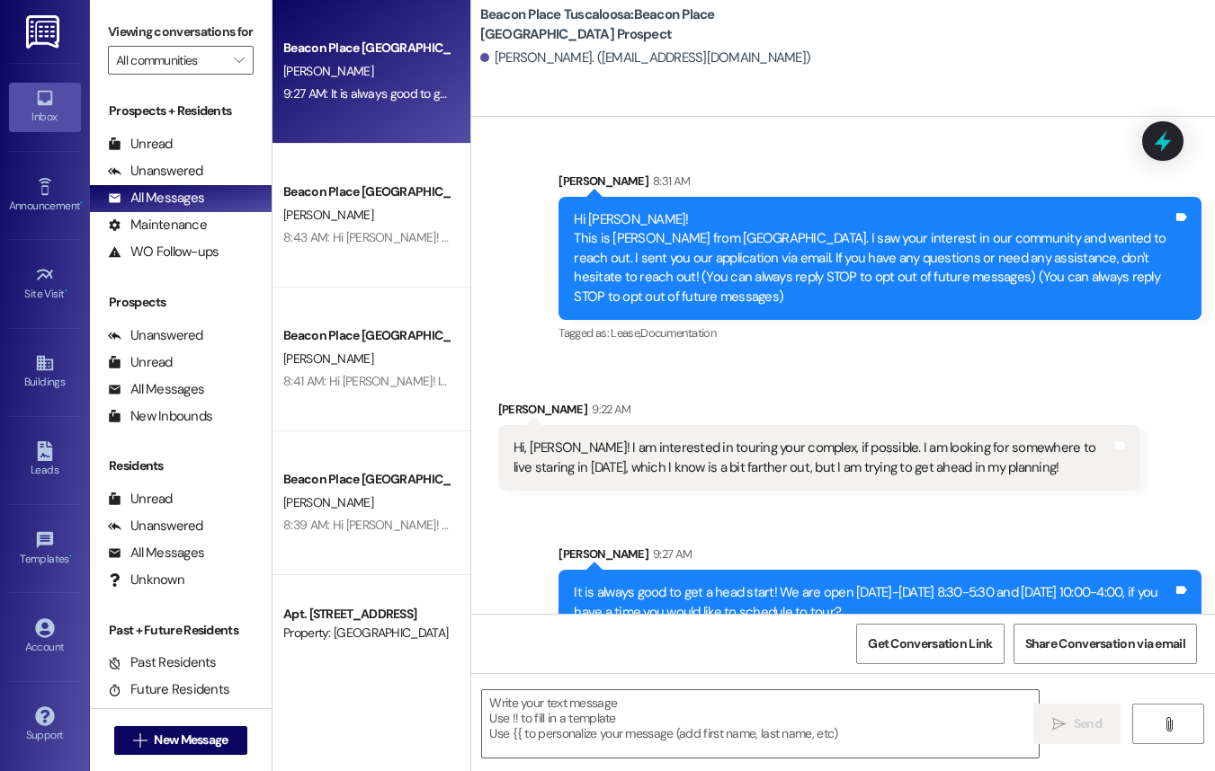
scroll to position [36, 0]
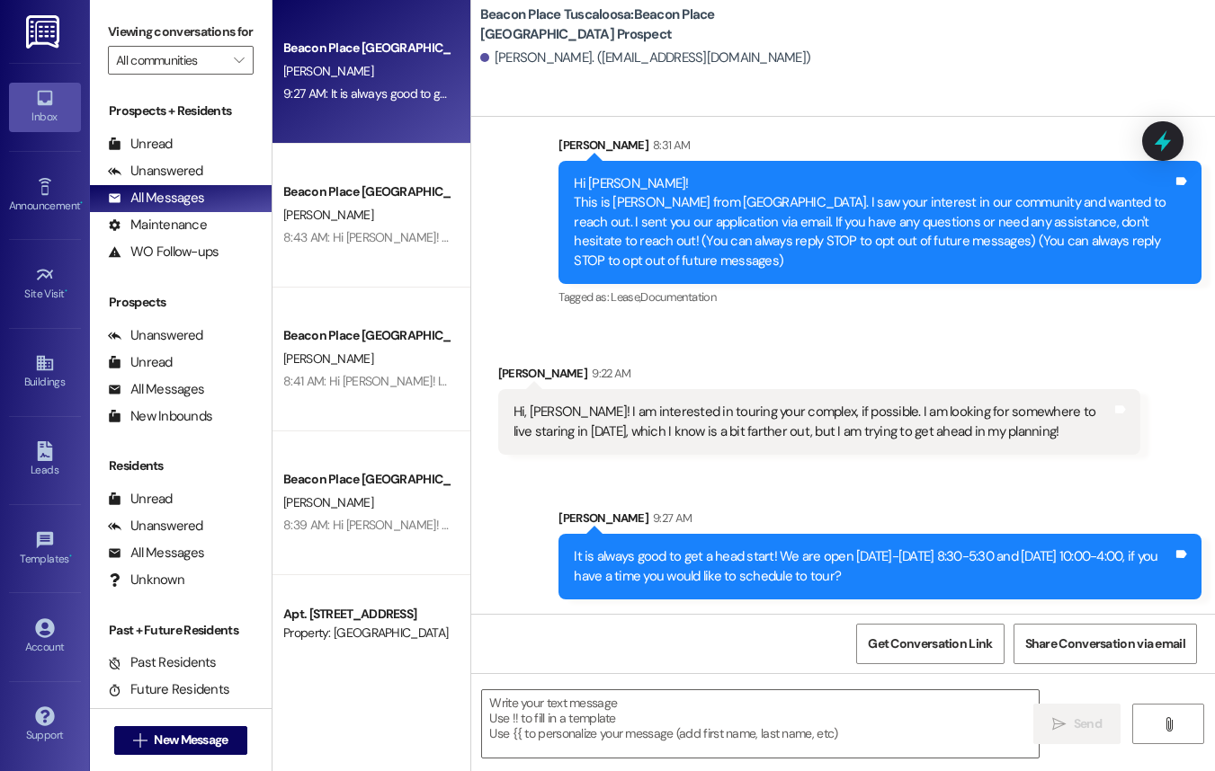
drag, startPoint x: 1154, startPoint y: 67, endPoint x: 986, endPoint y: 67, distance: 168.1
click at [988, 67] on div "[PERSON_NAME]. ([EMAIL_ADDRESS][DOMAIN_NAME])" at bounding box center [847, 58] width 735 height 36
